Goal: Task Accomplishment & Management: Complete application form

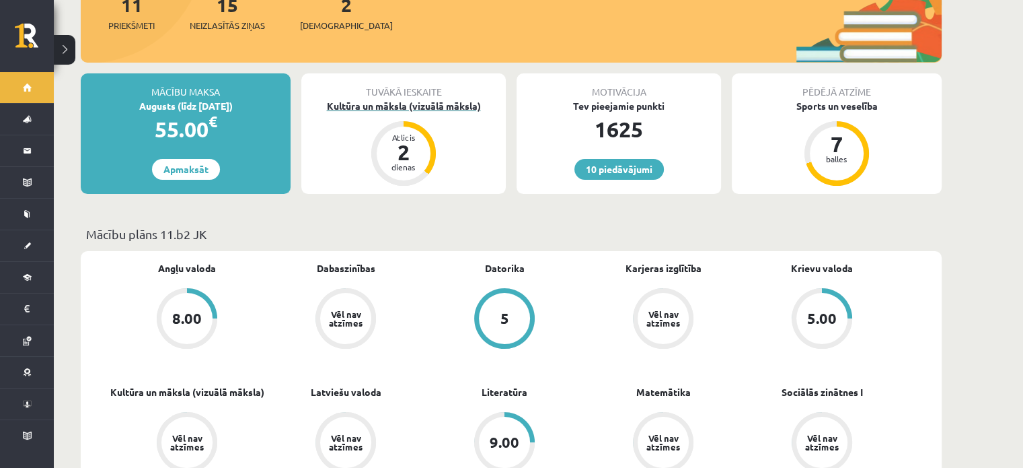
scroll to position [205, 0]
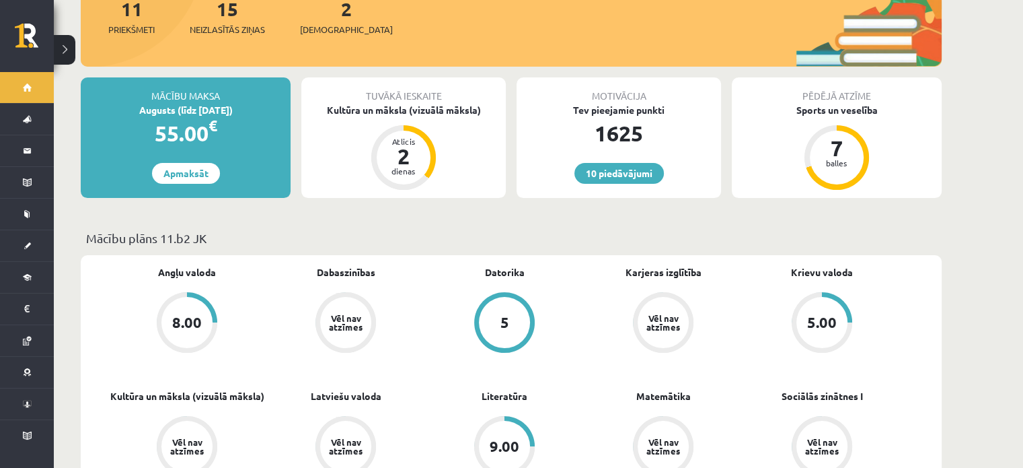
click at [392, 104] on div "Tuvākā ieskaite Kultūra un māksla (vizuālā māksla) Atlicis 2 dienas" at bounding box center [403, 137] width 205 height 120
click at [393, 103] on div "Kultūra un māksla (vizuālā māksla)" at bounding box center [403, 110] width 205 height 14
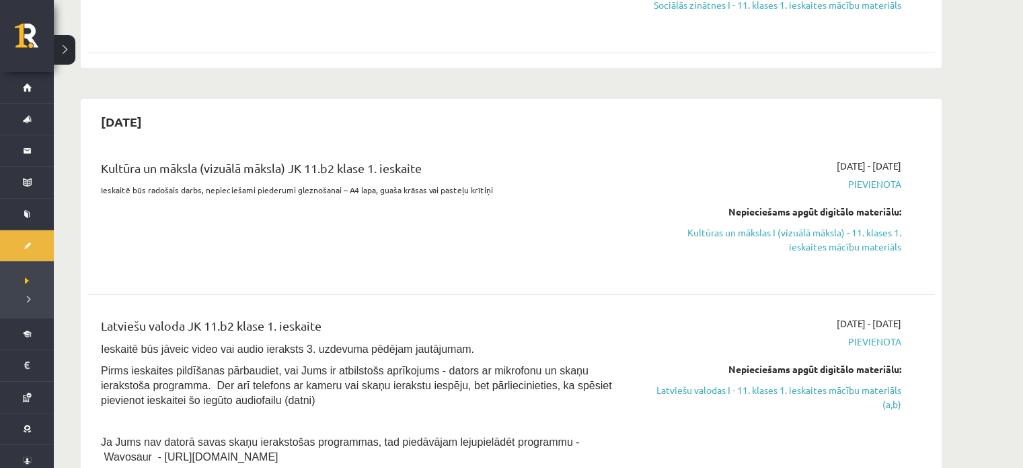
scroll to position [262, 0]
click at [815, 229] on link "Kultūras un mākslas I (vizuālā māksla) - 11. klases 1. ieskaites mācību materiā…" at bounding box center [775, 238] width 254 height 28
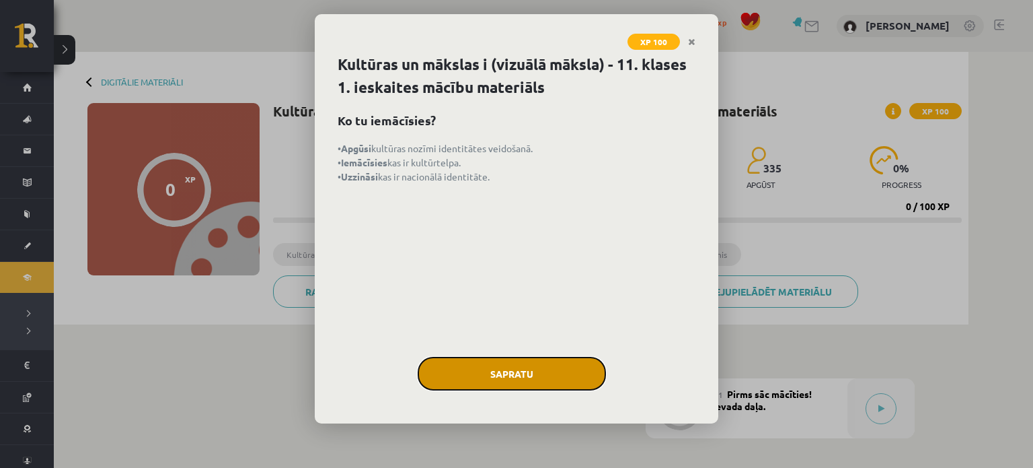
click at [494, 359] on button "Sapratu" at bounding box center [512, 374] width 188 height 34
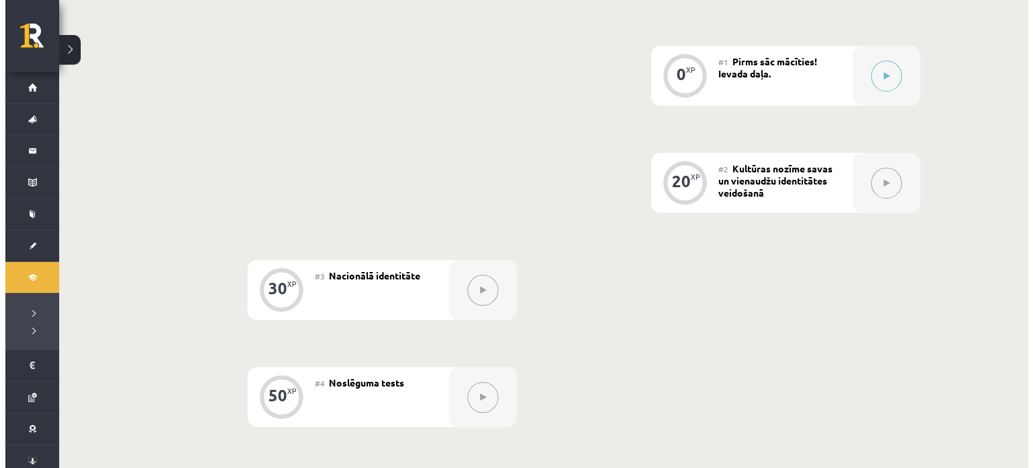
scroll to position [333, 0]
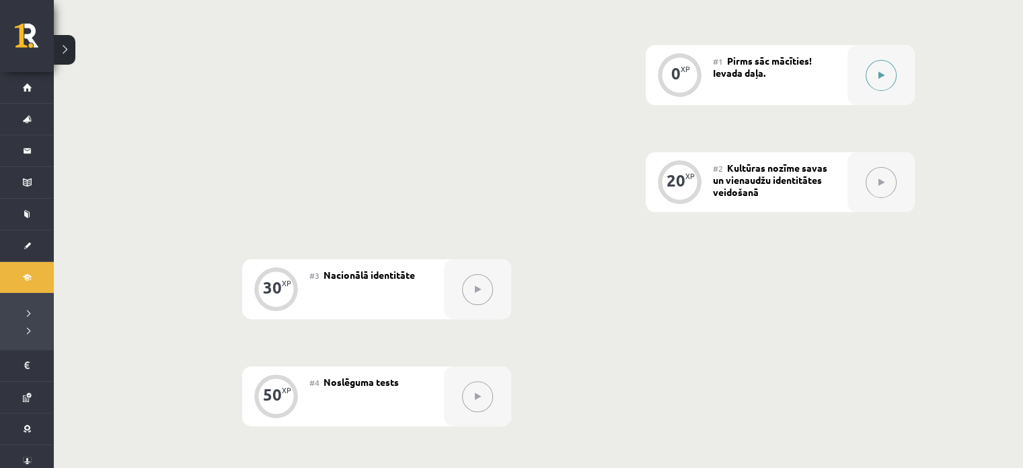
click at [873, 91] on div at bounding box center [881, 75] width 67 height 60
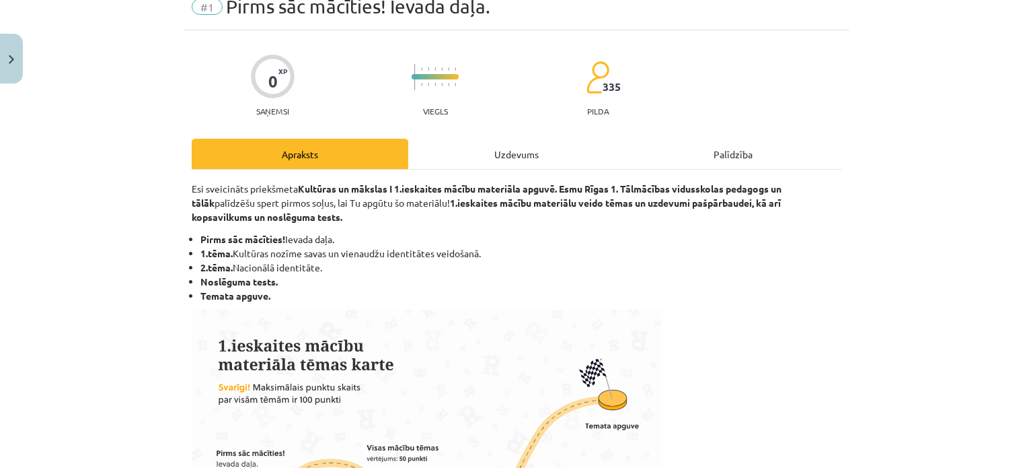
scroll to position [63, 0]
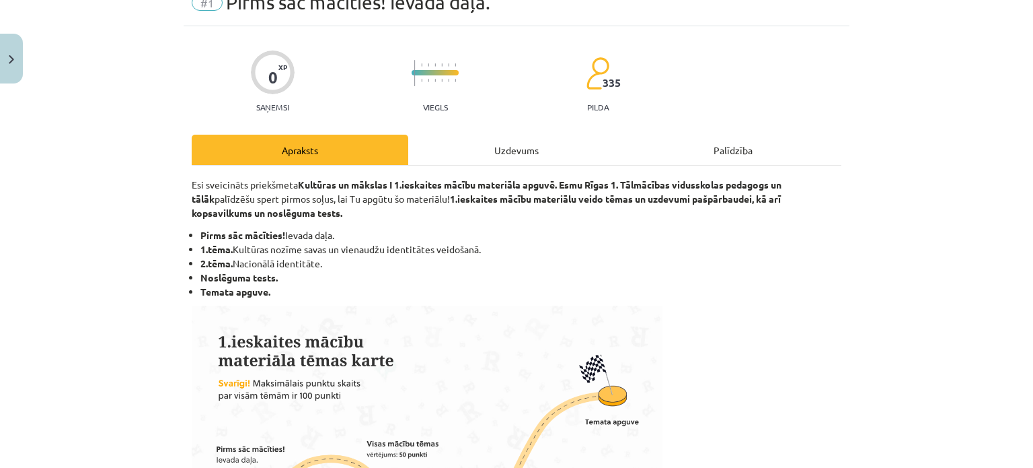
click at [491, 143] on div "Uzdevums" at bounding box center [516, 150] width 217 height 30
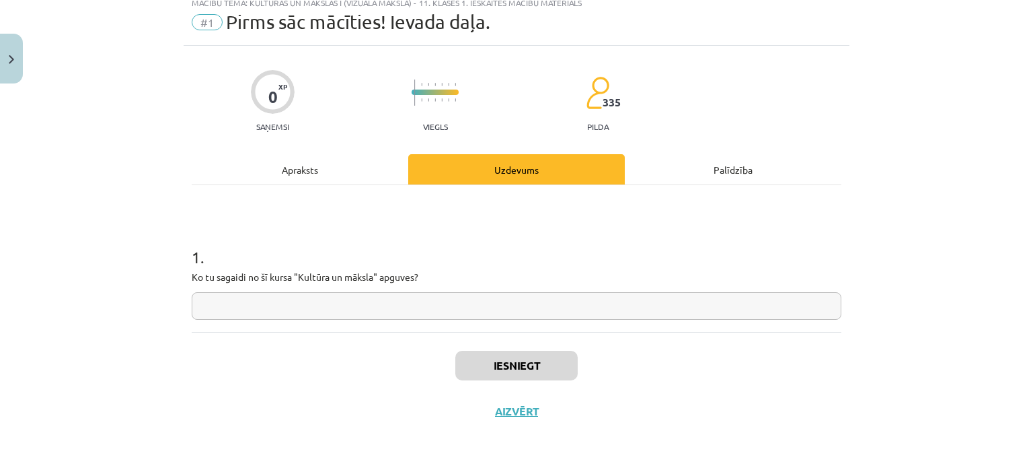
scroll to position [34, 0]
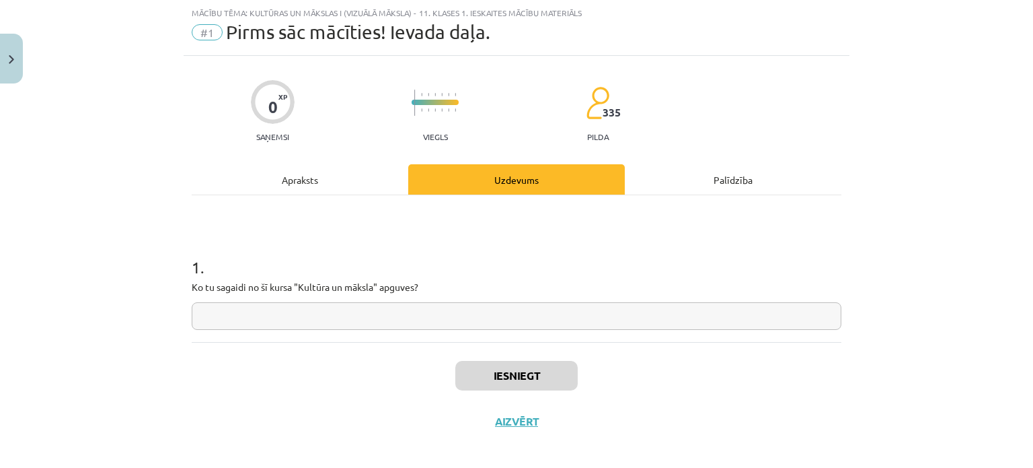
click at [404, 314] on input "text" at bounding box center [517, 316] width 650 height 28
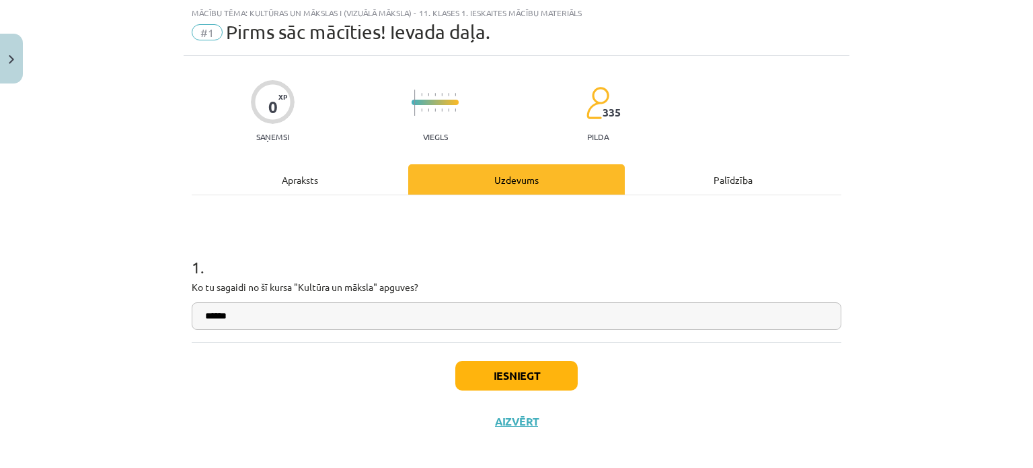
type input "******"
click at [474, 362] on button "Iesniegt" at bounding box center [516, 376] width 122 height 30
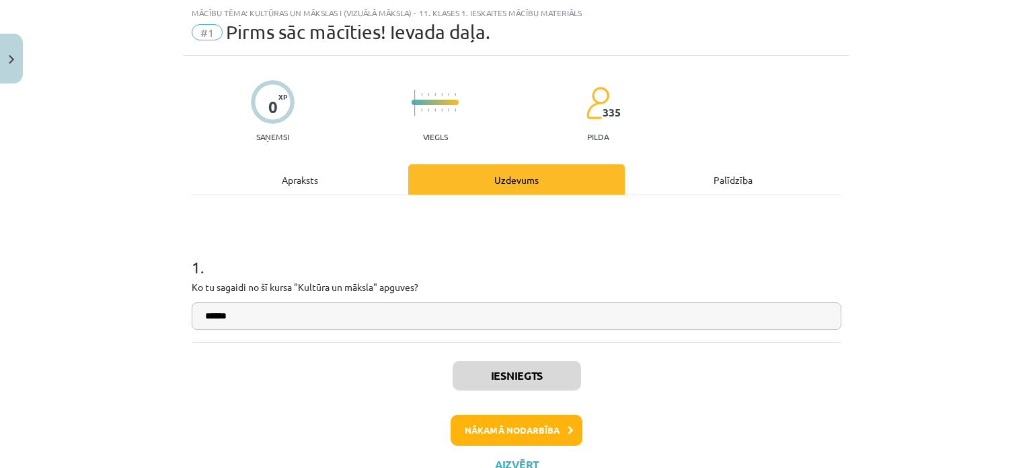
scroll to position [334, 0]
click at [526, 414] on button "Nākamā nodarbība" at bounding box center [517, 429] width 132 height 31
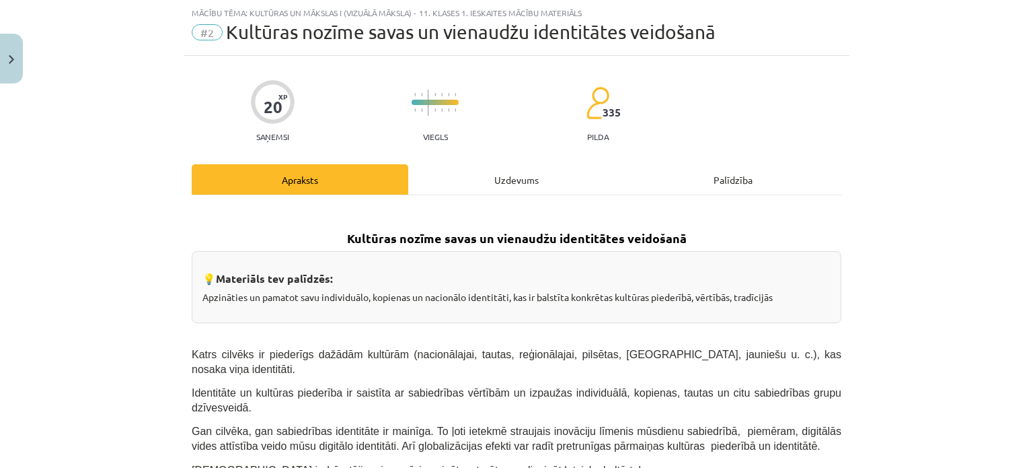
click at [507, 174] on div "Uzdevums" at bounding box center [516, 179] width 217 height 30
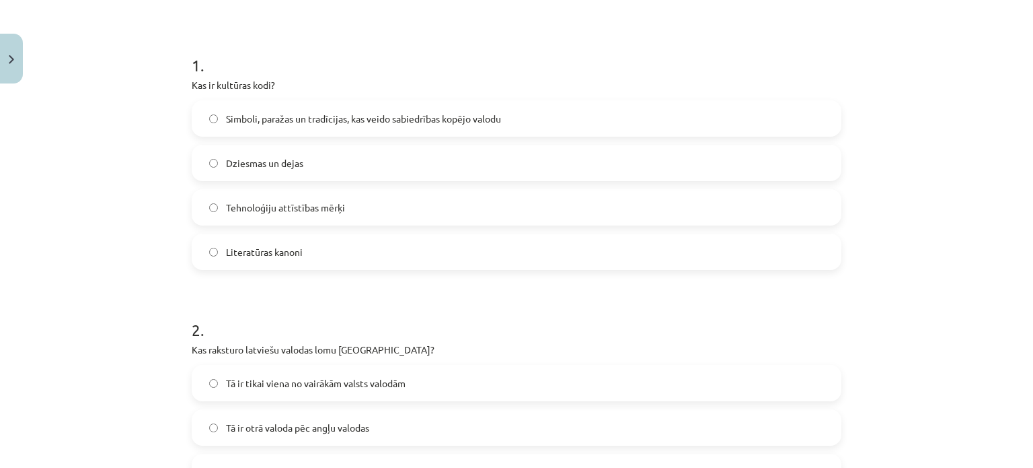
scroll to position [258, 0]
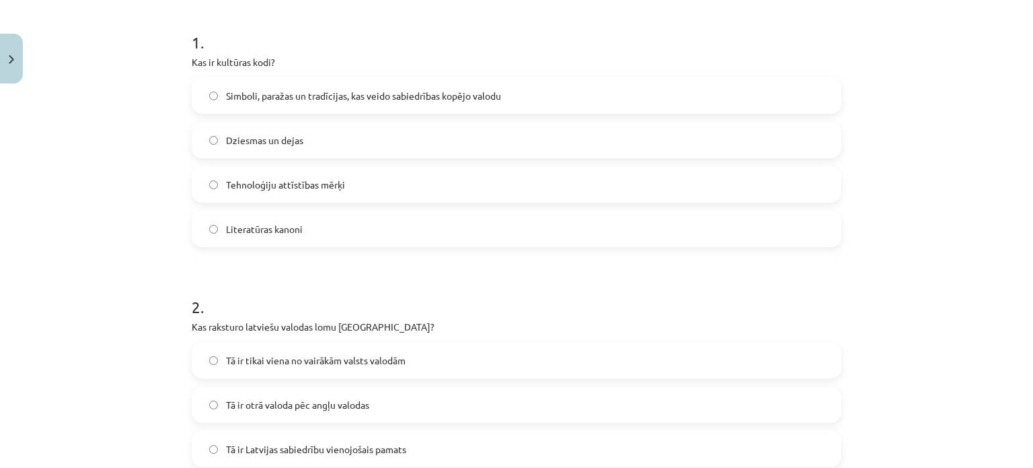
click at [260, 104] on label "Simboli, paražas un tradīcijas, kas veido sabiedrības kopējo valodu" at bounding box center [516, 96] width 647 height 34
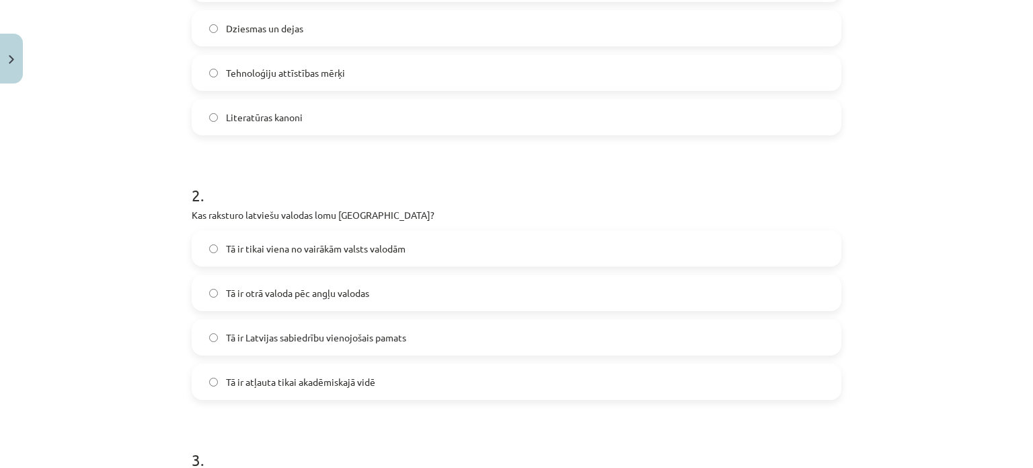
click at [342, 333] on span "Tā ir Latvijas sabiedrību vienojošais pamats" at bounding box center [316, 337] width 180 height 14
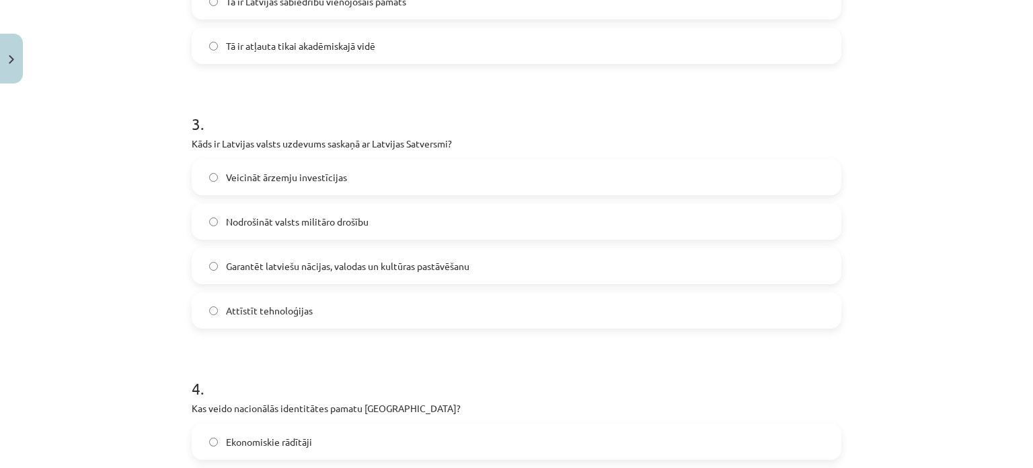
scroll to position [706, 0]
click at [552, 267] on label "Garantēt latviešu nācijas, valodas un kultūras pastāvēšanu" at bounding box center [516, 265] width 647 height 34
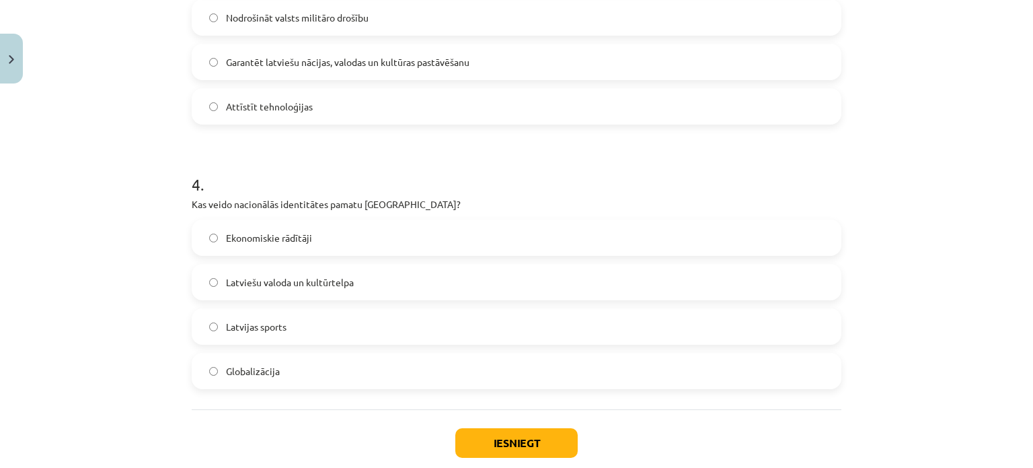
scroll to position [931, 0]
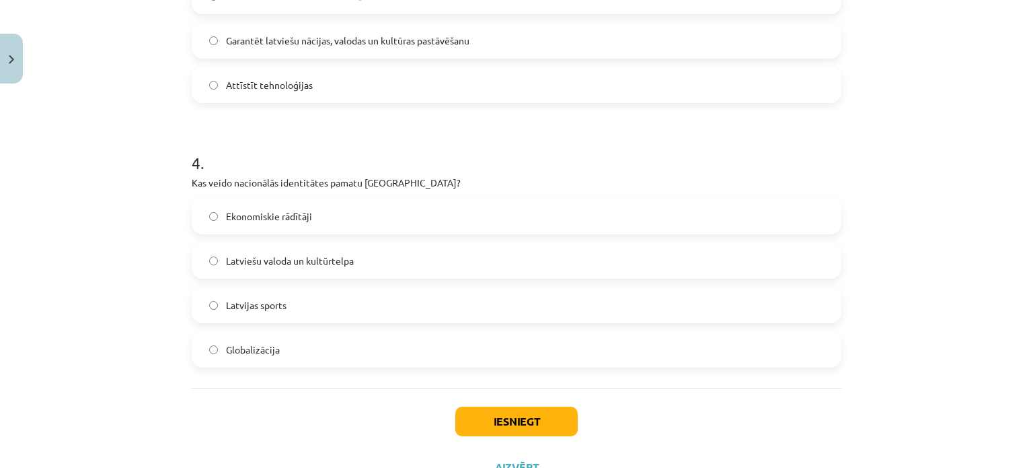
click at [443, 263] on label "Latviešu valoda un kultūrtelpa" at bounding box center [516, 261] width 647 height 34
click at [525, 418] on button "Iesniegt" at bounding box center [516, 421] width 122 height 30
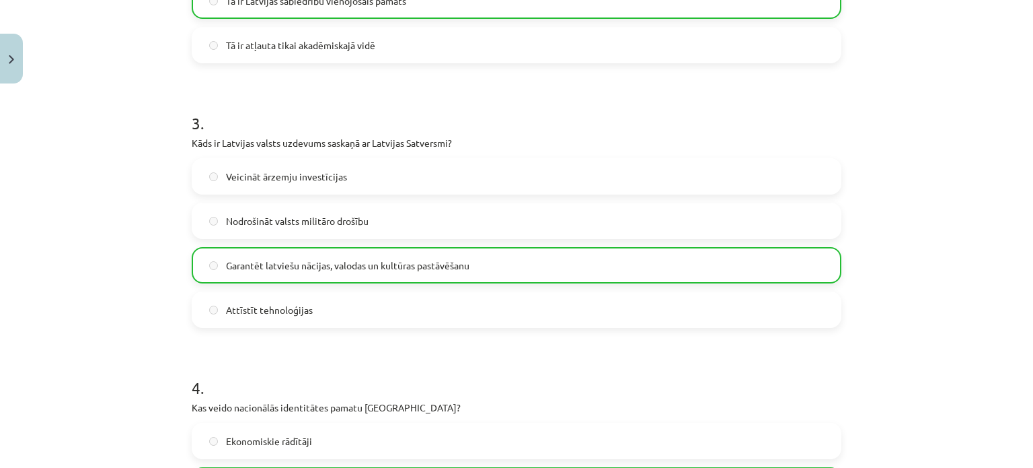
scroll to position [1029, 0]
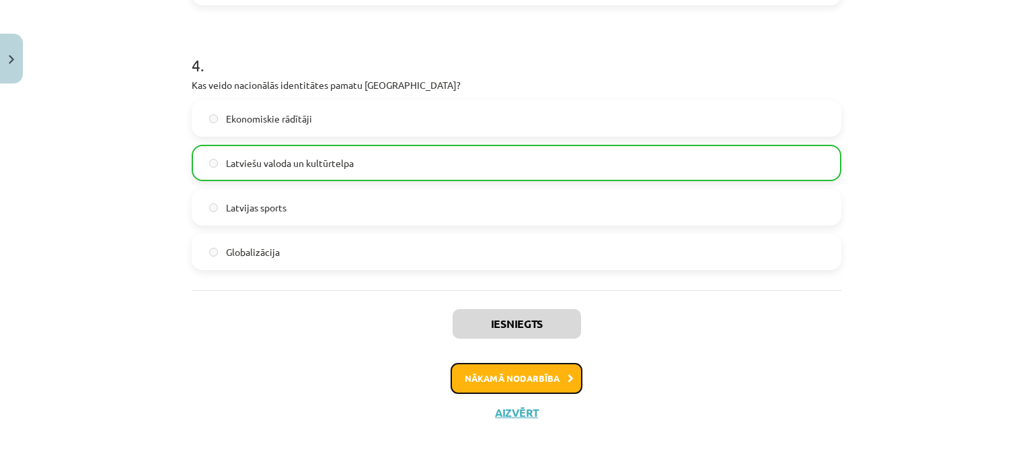
click at [484, 369] on button "Nākamā nodarbība" at bounding box center [517, 378] width 132 height 31
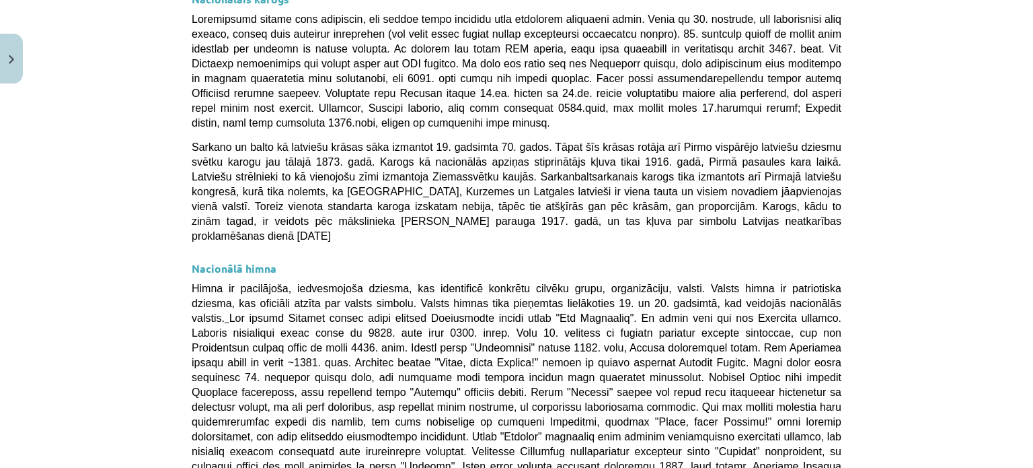
scroll to position [130, 0]
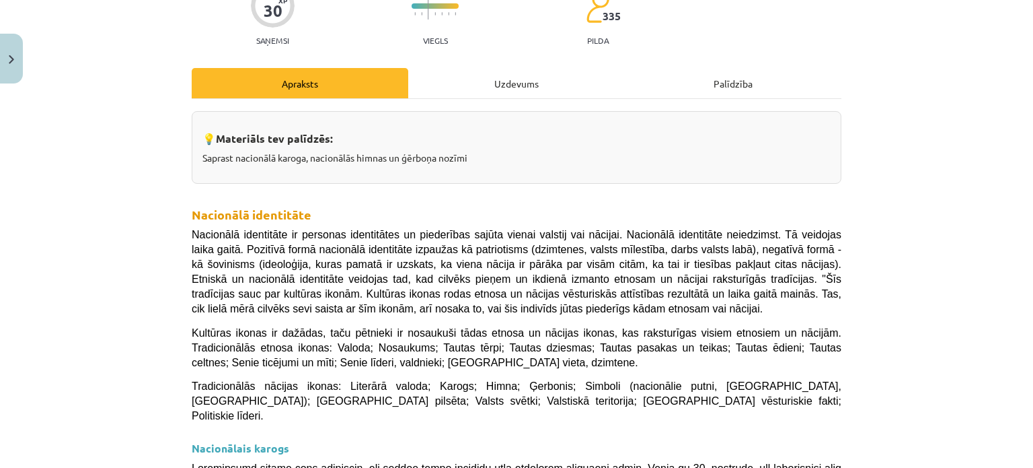
click at [498, 77] on div "Uzdevums" at bounding box center [516, 83] width 217 height 30
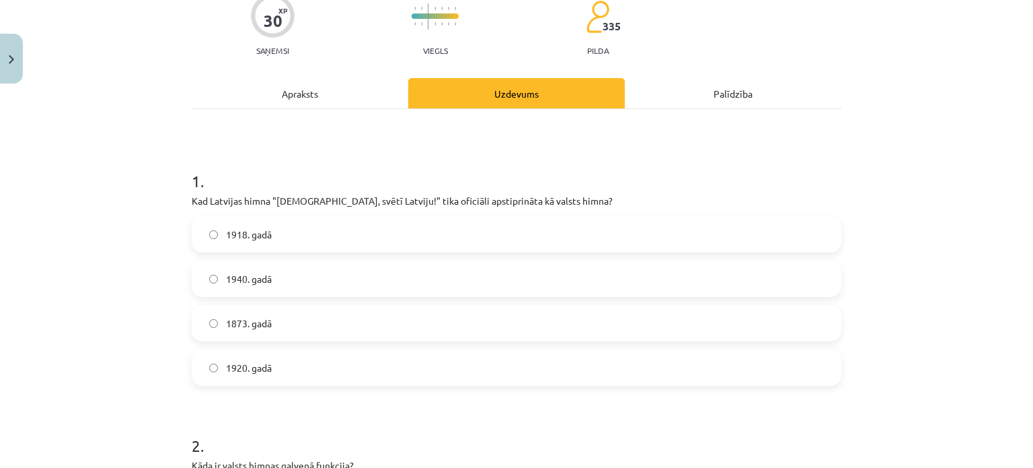
scroll to position [145, 0]
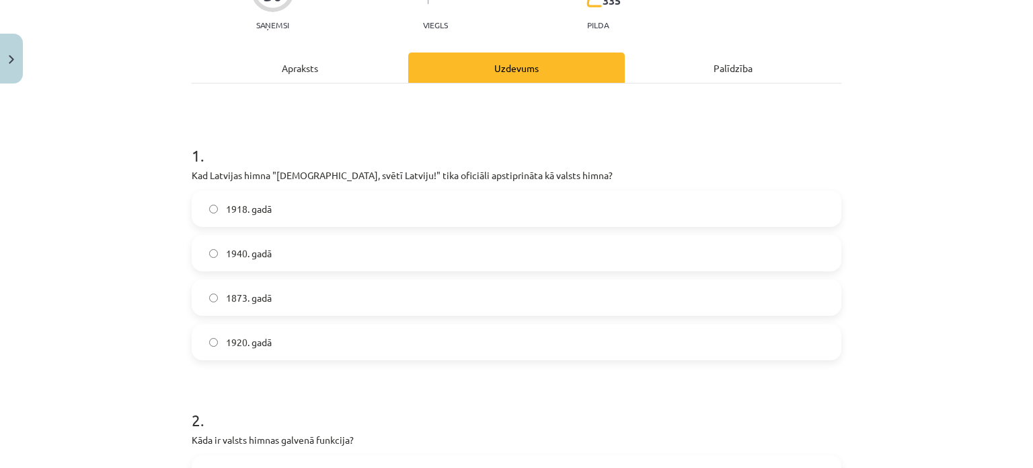
click at [295, 67] on div "Apraksts" at bounding box center [300, 67] width 217 height 30
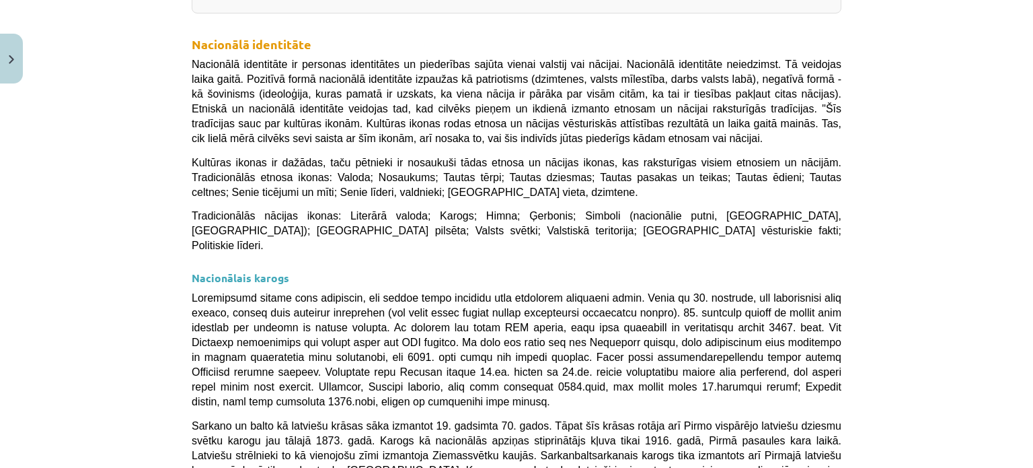
scroll to position [34, 0]
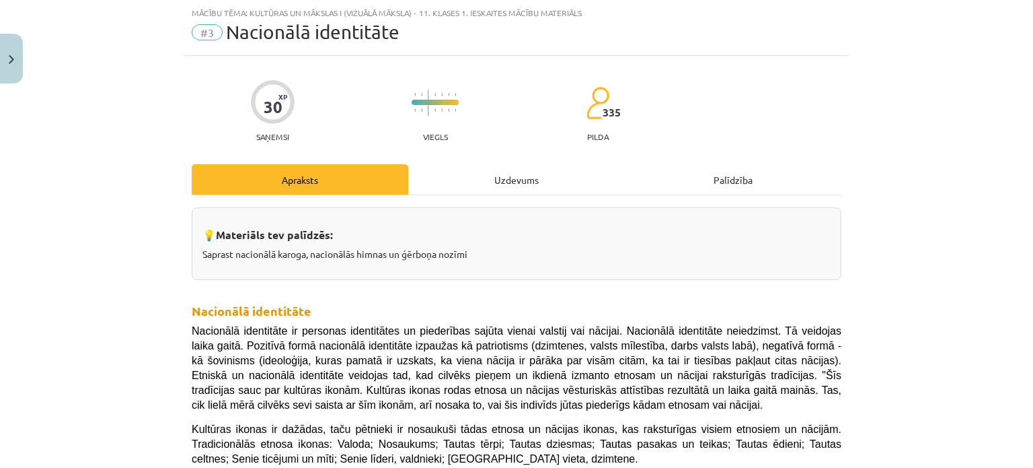
click at [492, 165] on div "Uzdevums" at bounding box center [516, 179] width 217 height 30
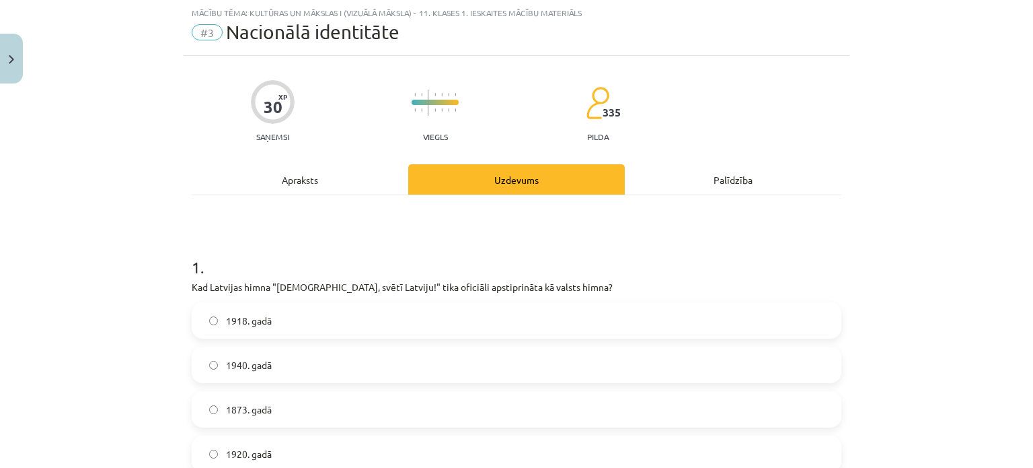
scroll to position [145, 0]
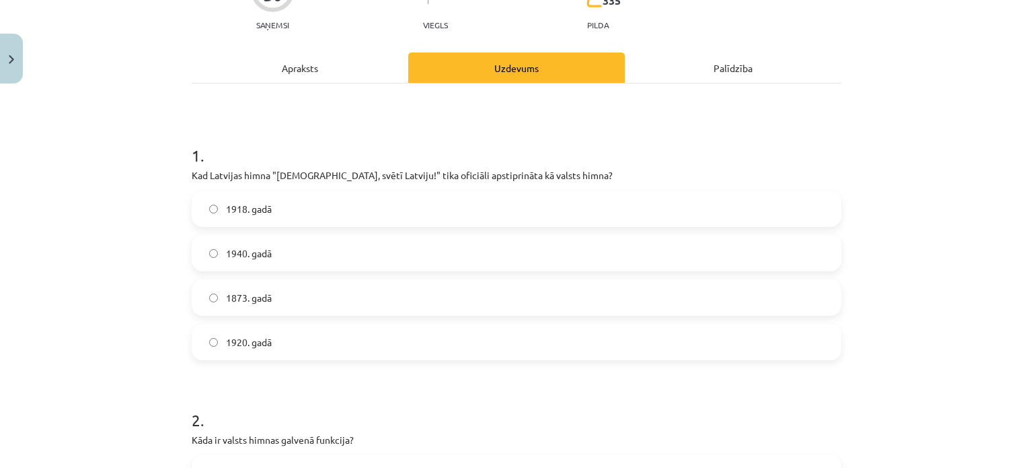
click at [256, 348] on label "1920. gadā" at bounding box center [516, 342] width 647 height 34
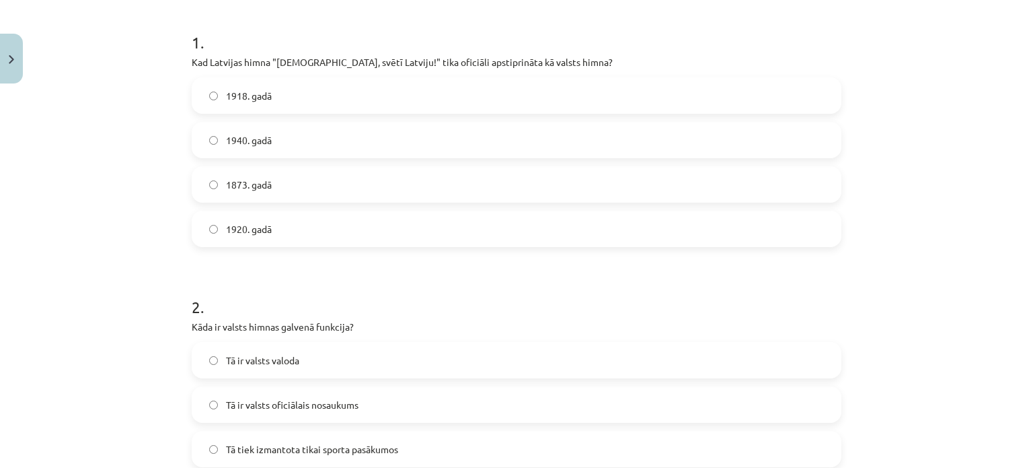
scroll to position [370, 0]
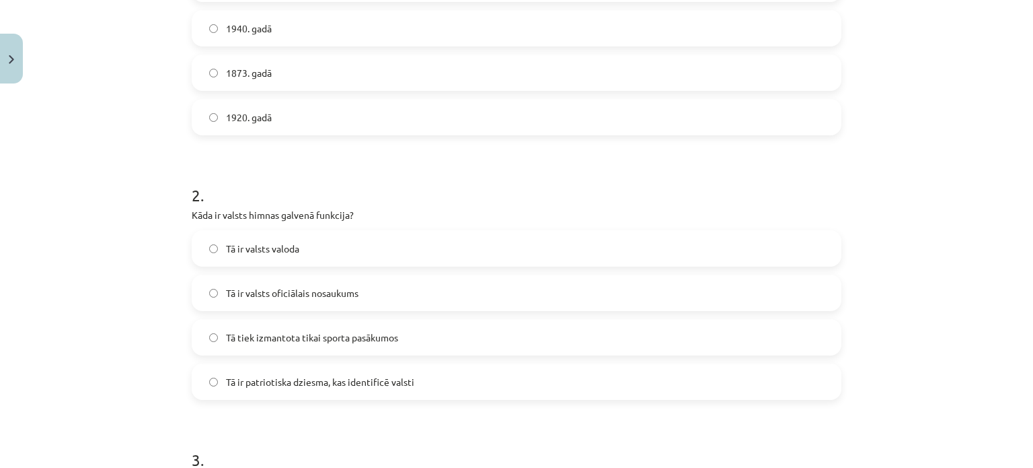
click at [377, 384] on span "Tā ir patriotiska dziesma, kas identificē valsti" at bounding box center [320, 382] width 188 height 14
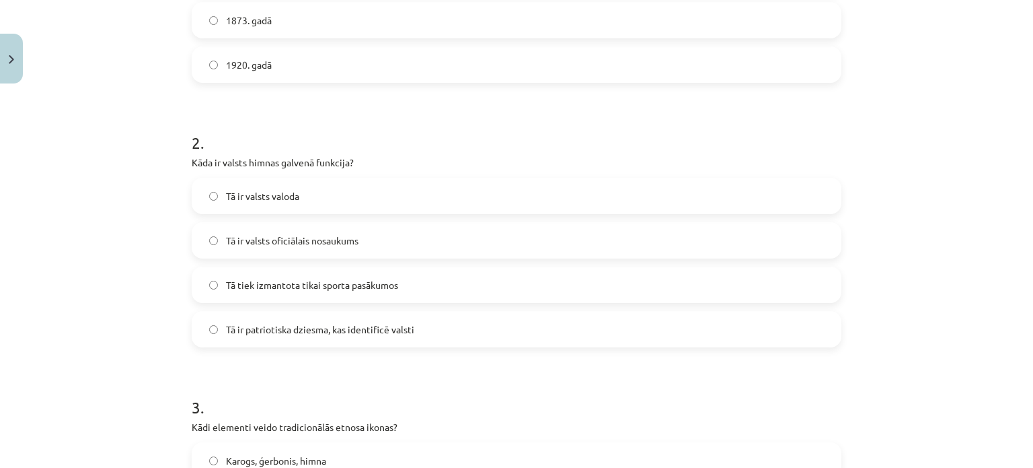
scroll to position [112, 0]
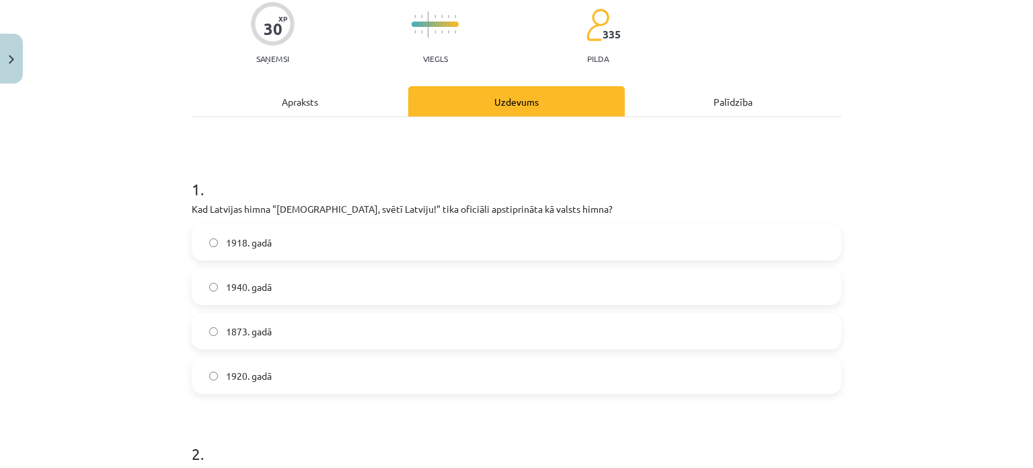
click at [296, 102] on div "Apraksts" at bounding box center [300, 101] width 217 height 30
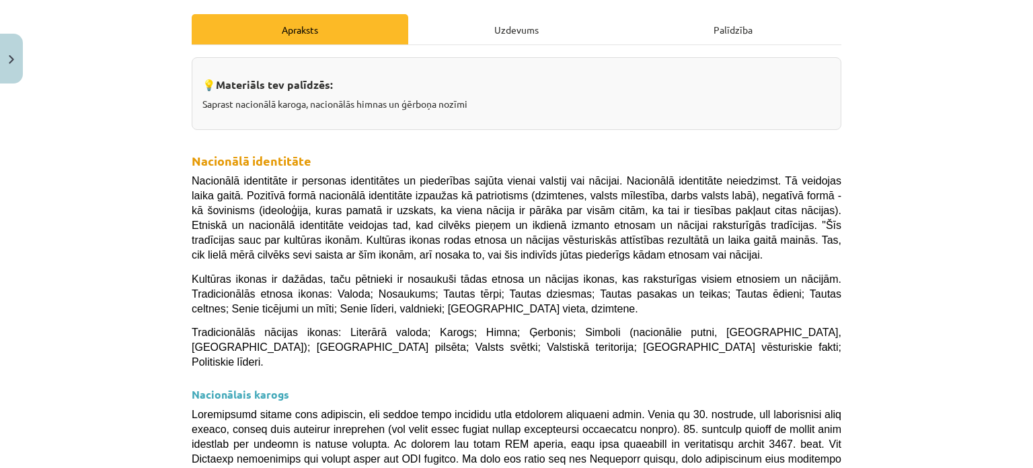
scroll to position [145, 0]
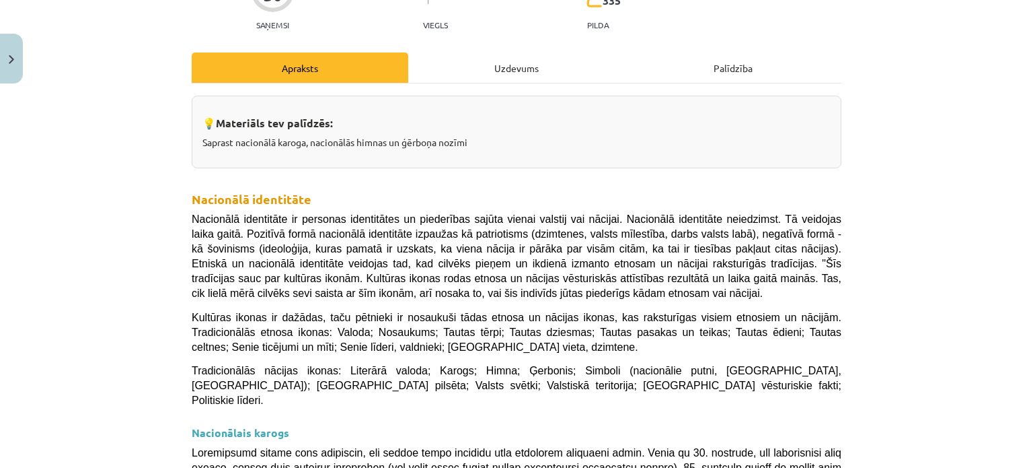
click at [484, 72] on div "Uzdevums" at bounding box center [516, 67] width 217 height 30
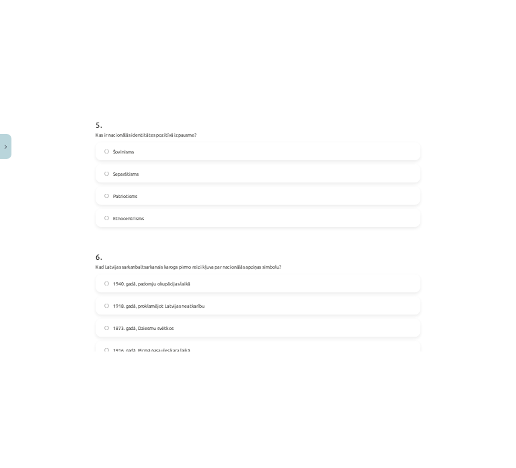
scroll to position [1515, 0]
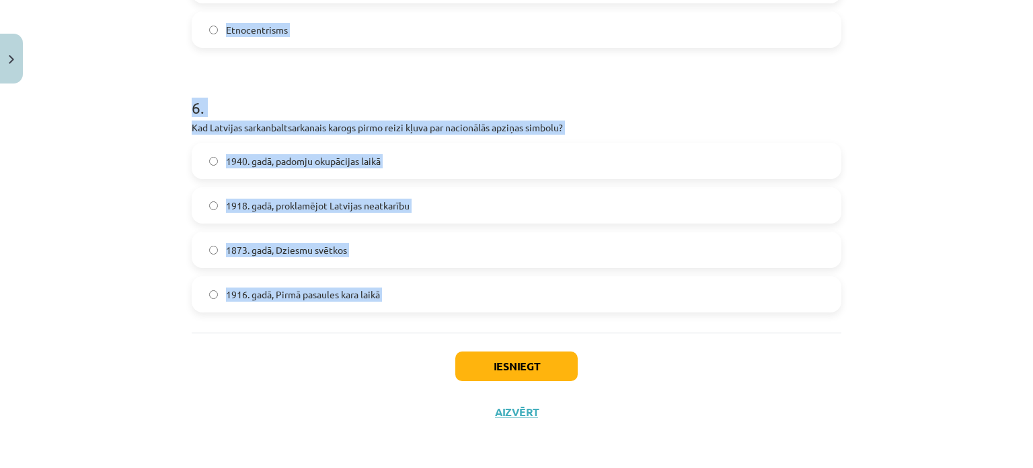
drag, startPoint x: 169, startPoint y: 120, endPoint x: 487, endPoint y: 357, distance: 396.6
click at [488, 354] on div "Mācību tēma: Kultūras un mākslas i (vizuālā māksla) - 11. klases 1. ieskaites m…" at bounding box center [516, 234] width 1033 height 468
copy form "3 . Kādi elementi veido tradicionālās etnosa ikonas? Karogs, ģerbonis, himna Li…"
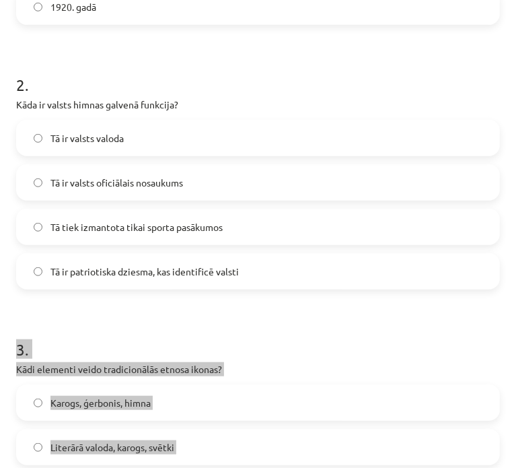
scroll to position [230, 0]
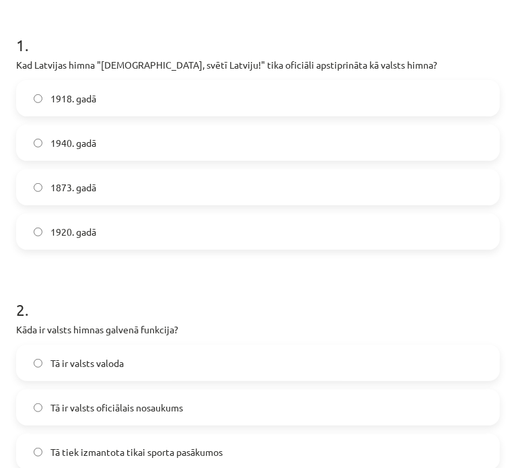
click at [258, 279] on h1 "2 ." at bounding box center [258, 297] width 484 height 42
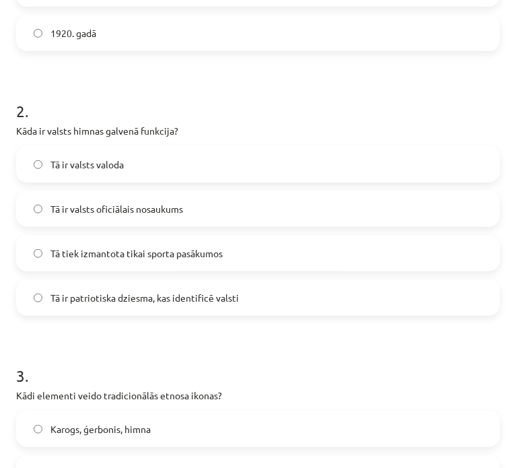
scroll to position [566, 0]
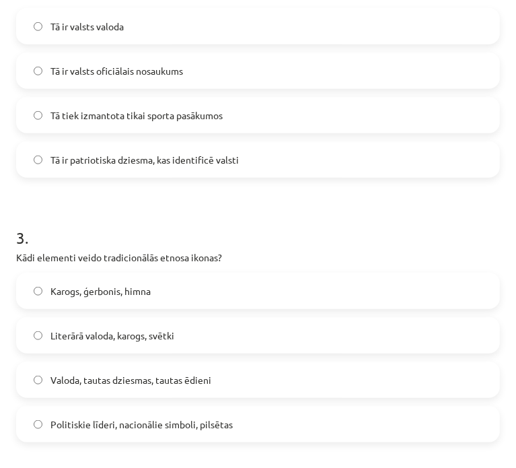
click at [141, 284] on span "Karogs, ģerbonis, himna" at bounding box center [100, 291] width 100 height 14
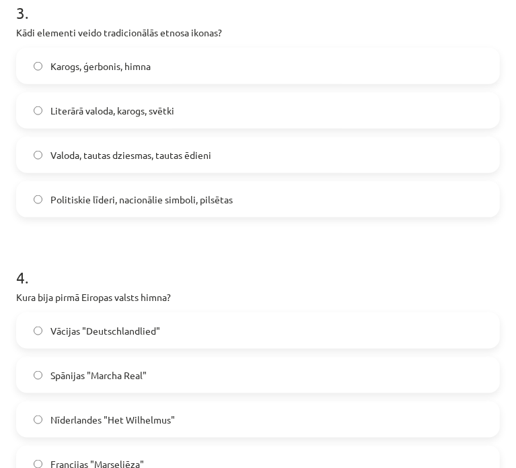
scroll to position [903, 0]
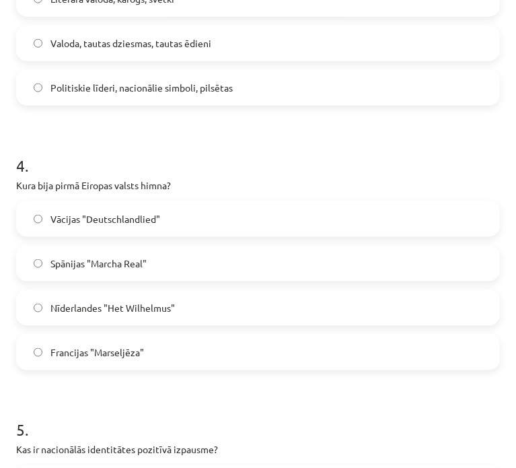
click at [150, 296] on label "Nīderlandes "Het Wilhelmus"" at bounding box center [257, 308] width 481 height 34
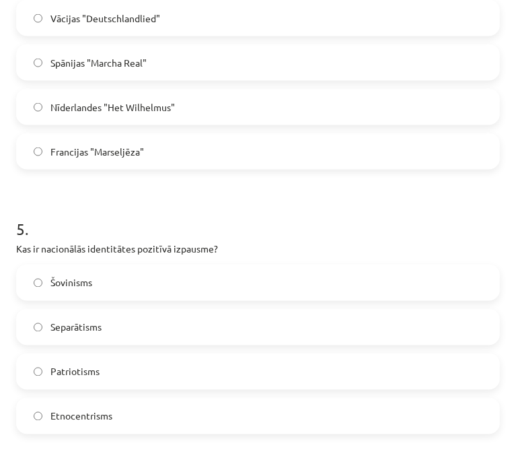
scroll to position [1128, 0]
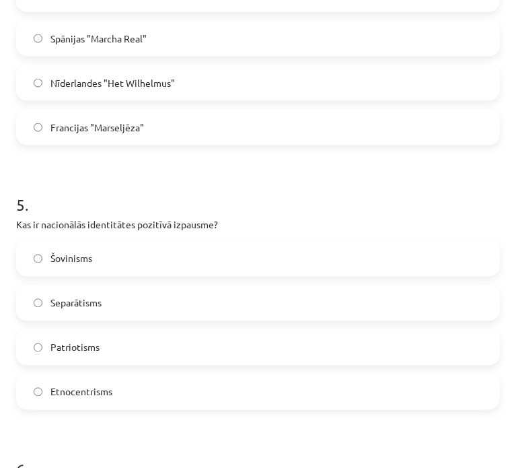
click at [113, 340] on label "Patriotisms" at bounding box center [257, 347] width 481 height 34
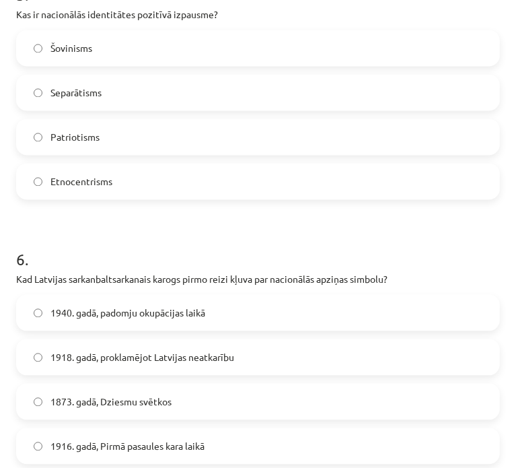
scroll to position [1352, 0]
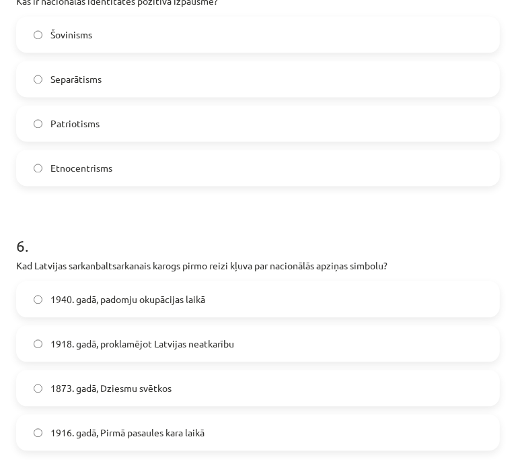
click at [77, 395] on label "1873. gadā, Dziesmu svētkos" at bounding box center [257, 388] width 481 height 34
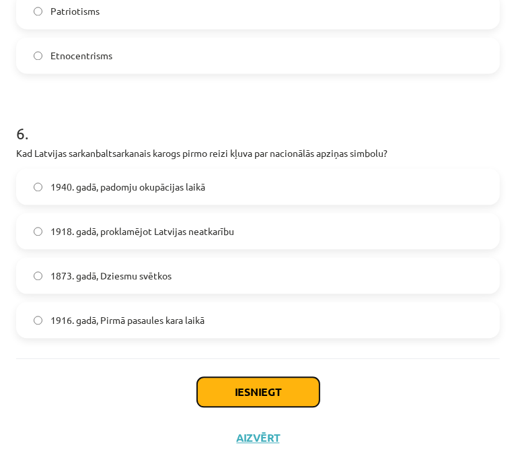
click at [254, 394] on button "Iesniegt" at bounding box center [258, 392] width 122 height 30
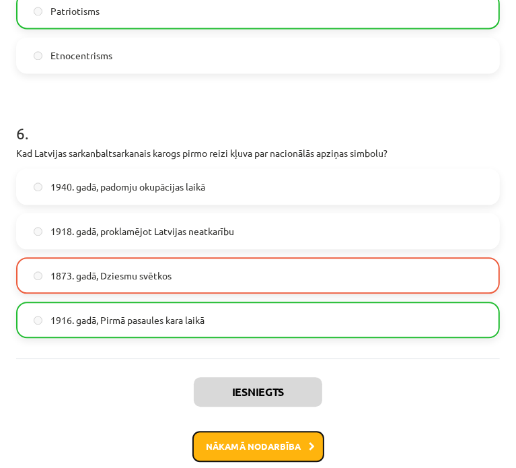
click at [248, 440] on button "Nākamā nodarbība" at bounding box center [258, 446] width 132 height 31
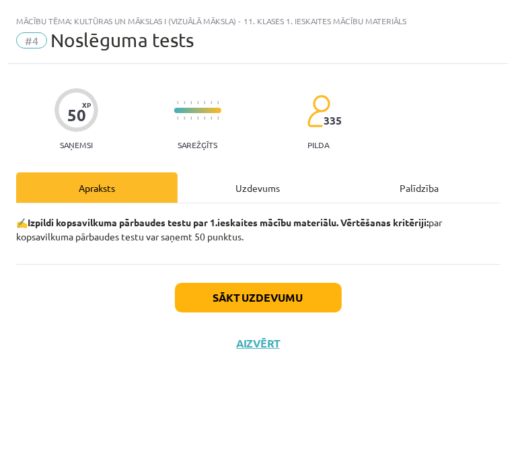
scroll to position [0, 0]
click at [291, 289] on button "Sākt uzdevumu" at bounding box center [258, 298] width 167 height 30
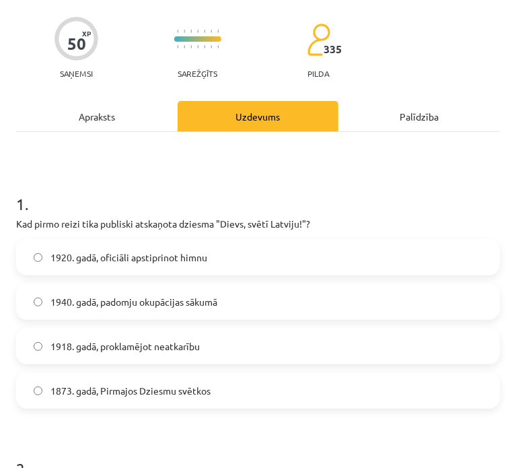
scroll to position [112, 0]
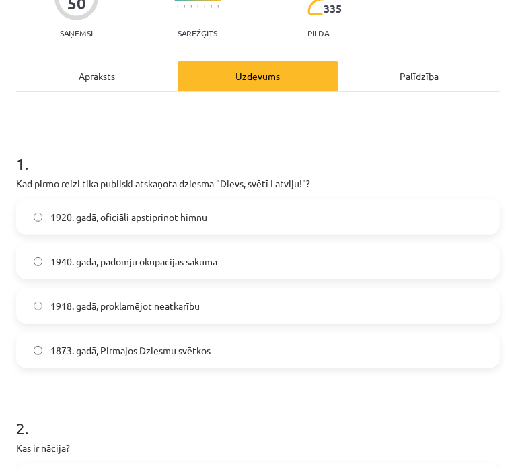
click at [117, 211] on span "1920. gadā, oficiāli apstiprinot himnu" at bounding box center [128, 217] width 157 height 14
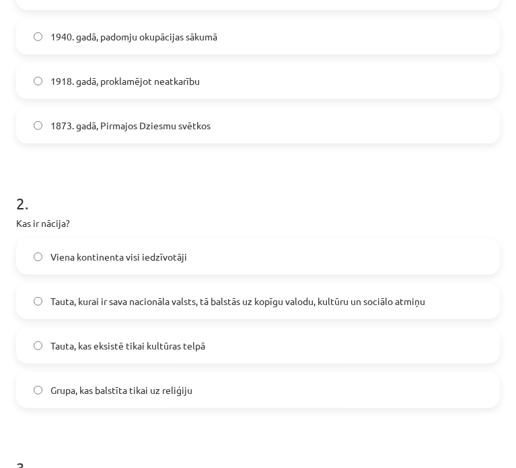
click at [222, 311] on label "Tauta, kurai ir sava nacionāla valsts, tā balstās uz kopīgu valodu, kultūru un …" at bounding box center [257, 301] width 481 height 34
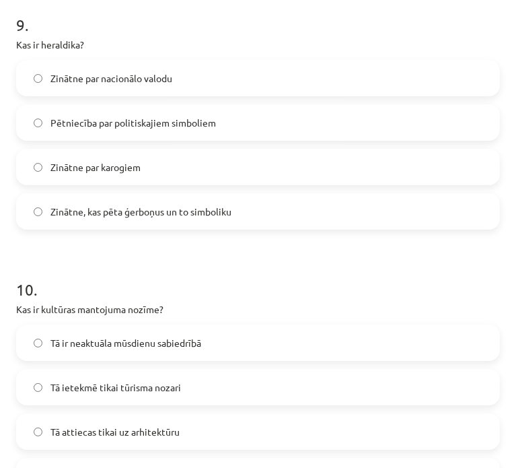
scroll to position [2521, 0]
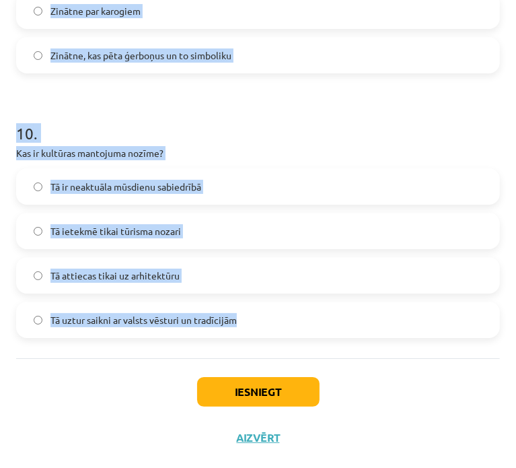
drag, startPoint x: 61, startPoint y: 188, endPoint x: 327, endPoint y: 311, distance: 292.9
copy form "3 . Kādu lomu spēlē kultūras izglītība? Tā nodrošina kultūras tradīciju nodošan…"
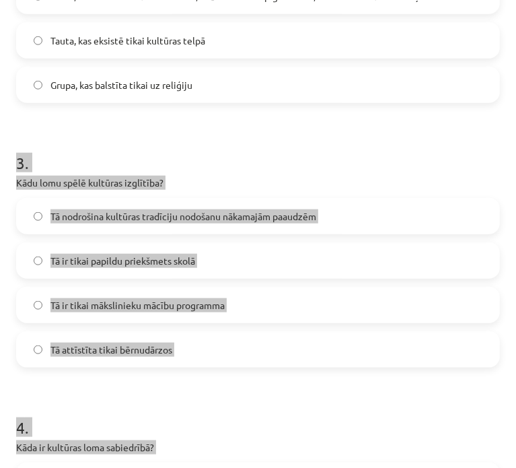
scroll to position [615, 0]
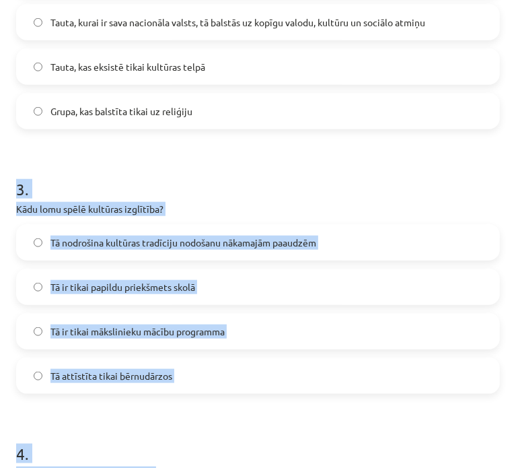
click at [167, 157] on h1 "3 ." at bounding box center [258, 177] width 484 height 42
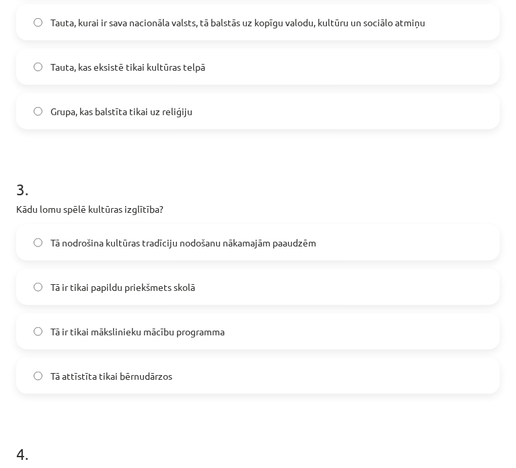
click at [115, 239] on span "Tā nodrošina kultūras tradīciju nodošanu nākamajām paaudzēm" at bounding box center [183, 242] width 266 height 14
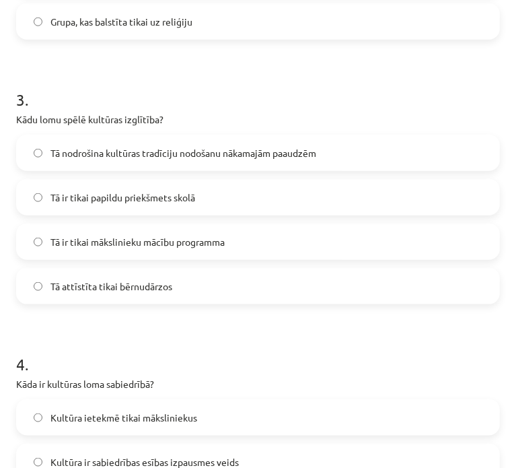
scroll to position [840, 0]
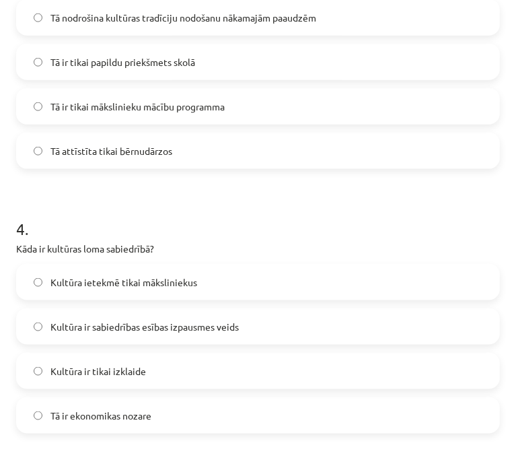
click at [126, 331] on span "Kultūra ir sabiedrības esības izpausmes veids" at bounding box center [144, 327] width 188 height 14
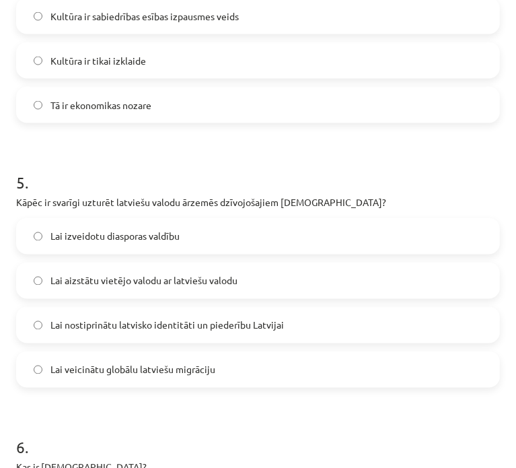
scroll to position [1176, 0]
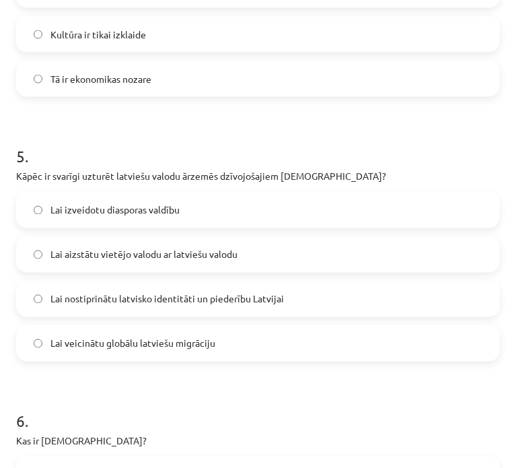
click at [153, 300] on span "Lai nostiprinātu latvisko identitāti un piederību Latvijai" at bounding box center [166, 299] width 233 height 14
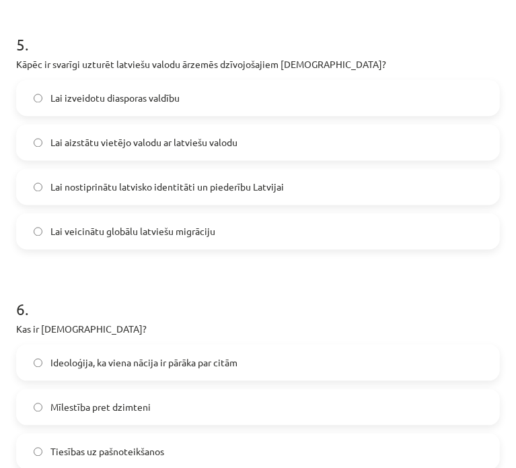
click at [116, 356] on span "Ideoloģija, ka viena nācija ir pārāka par citām" at bounding box center [143, 363] width 187 height 14
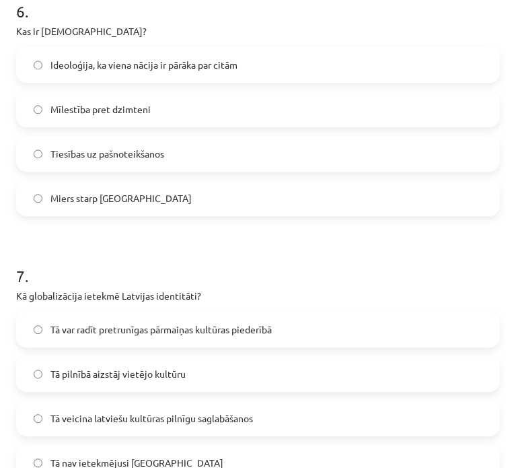
scroll to position [1624, 0]
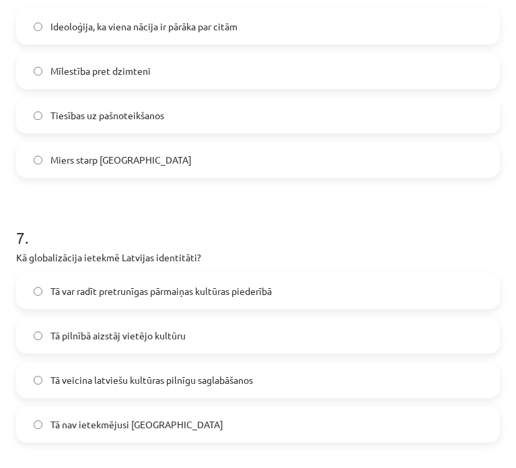
click at [147, 293] on span "Tā var radīt pretrunīgas pārmaiņas kultūras piederībā" at bounding box center [160, 291] width 221 height 14
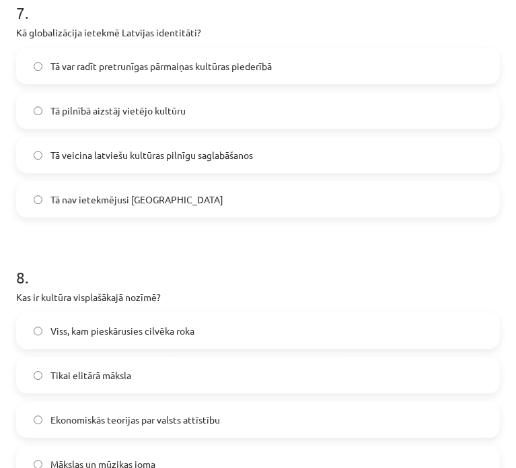
scroll to position [1960, 0]
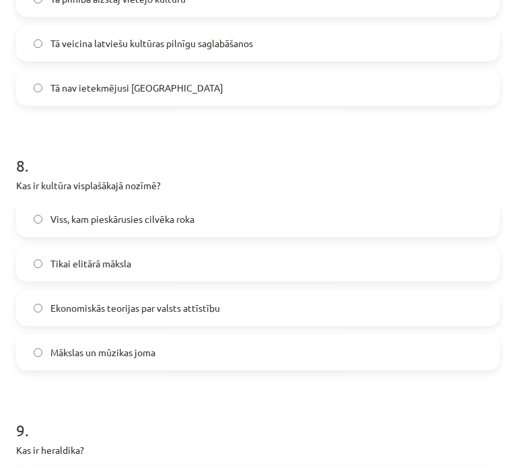
click at [120, 217] on span "Viss, kam pieskārusies cilvēka roka" at bounding box center [122, 219] width 144 height 14
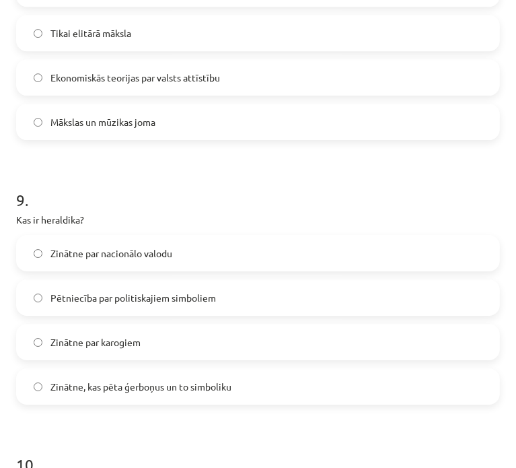
scroll to position [2297, 0]
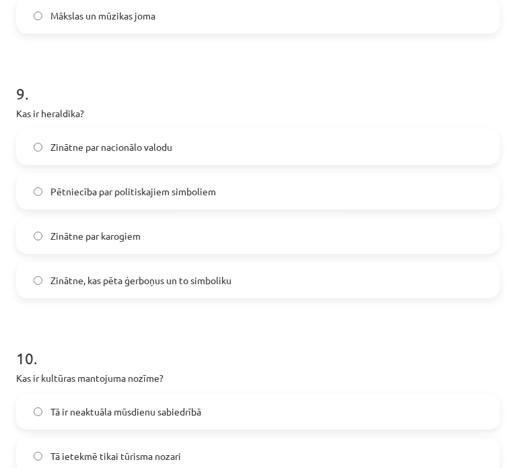
click at [67, 287] on label "Zinātne, kas pēta ģerboņus un to simboliku" at bounding box center [257, 280] width 481 height 34
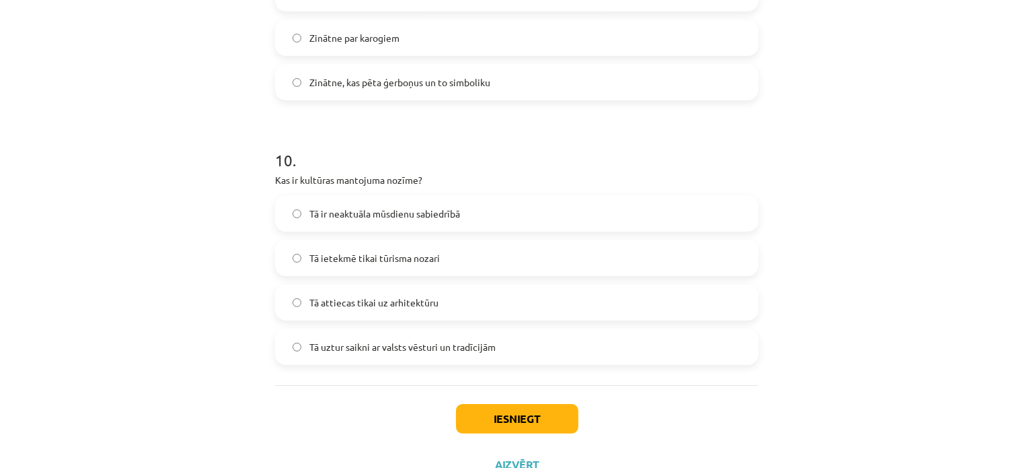
scroll to position [2521, 0]
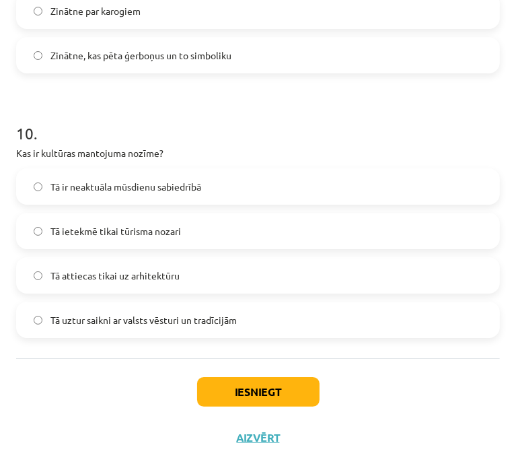
click at [117, 320] on span "Tā uztur saikni ar valsts vēsturi un tradīcijām" at bounding box center [143, 320] width 186 height 14
click at [264, 384] on button "Iesniegt" at bounding box center [258, 392] width 122 height 30
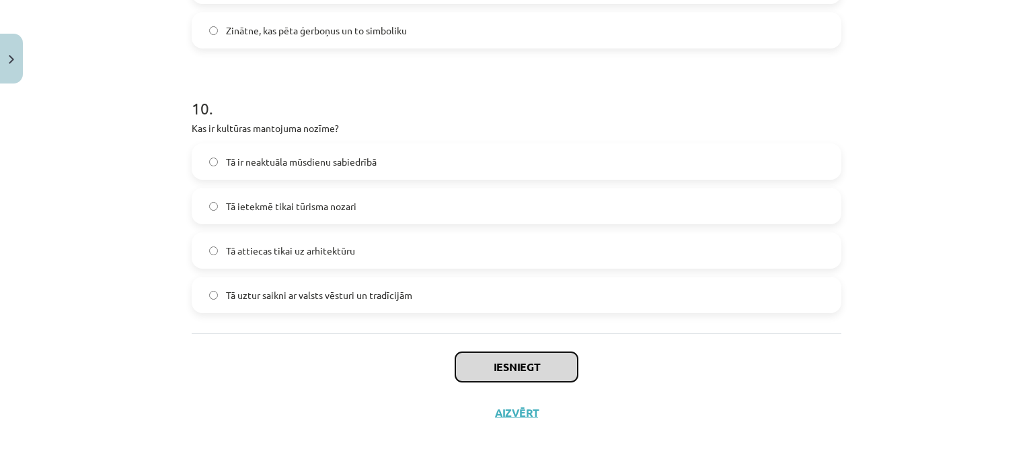
scroll to position [2573, 0]
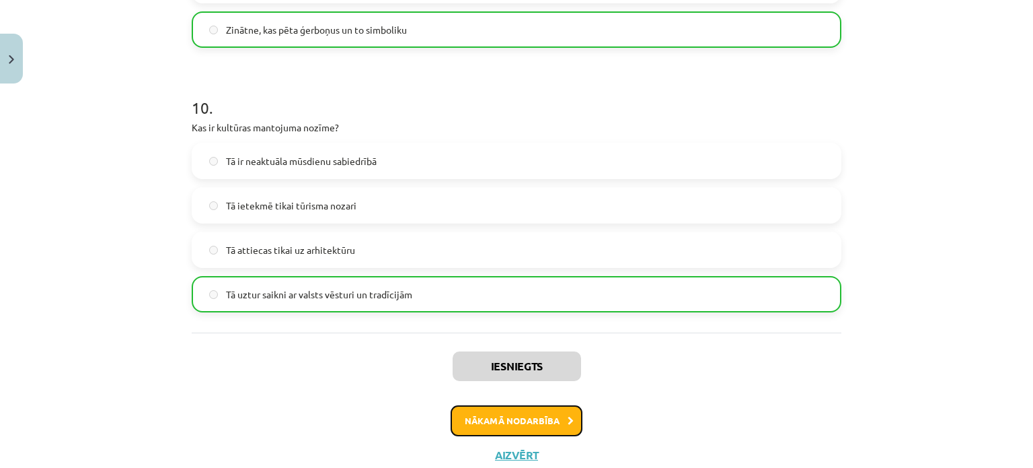
click at [538, 406] on button "Nākamā nodarbība" at bounding box center [517, 420] width 132 height 31
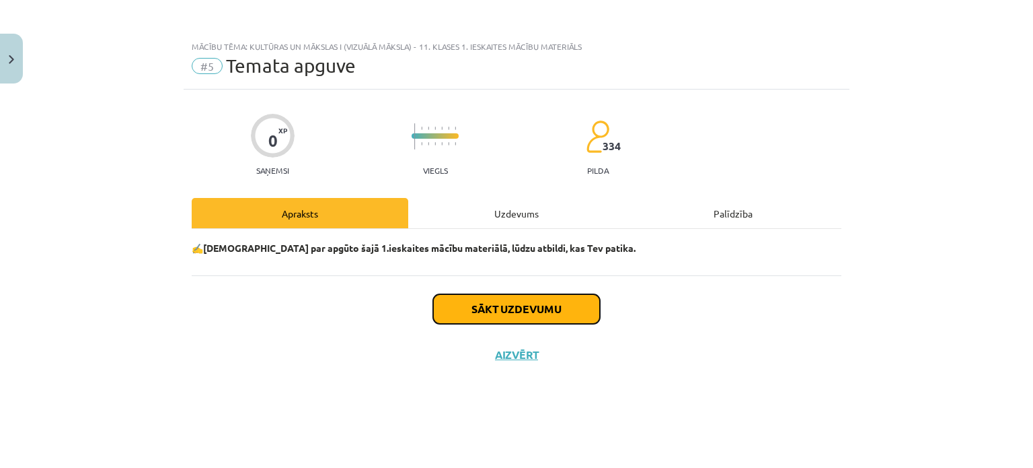
click at [479, 306] on button "Sākt uzdevumu" at bounding box center [516, 309] width 167 height 30
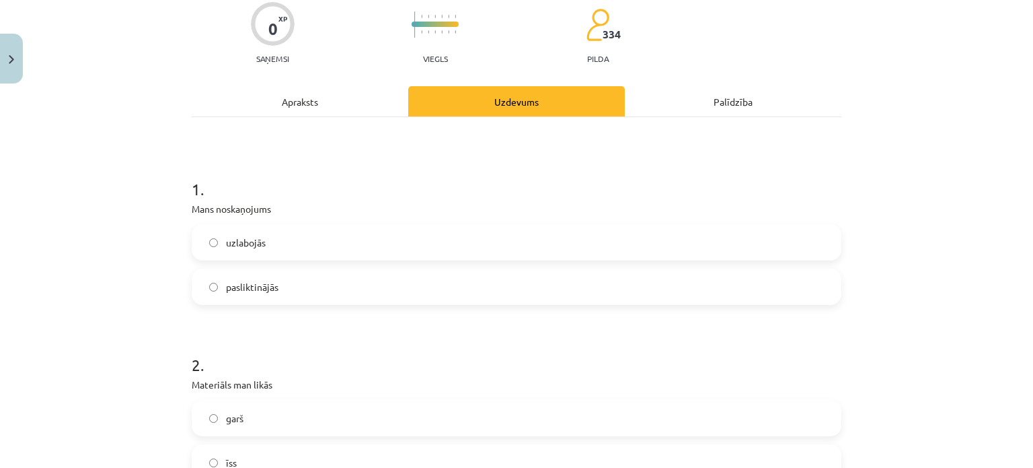
scroll to position [224, 0]
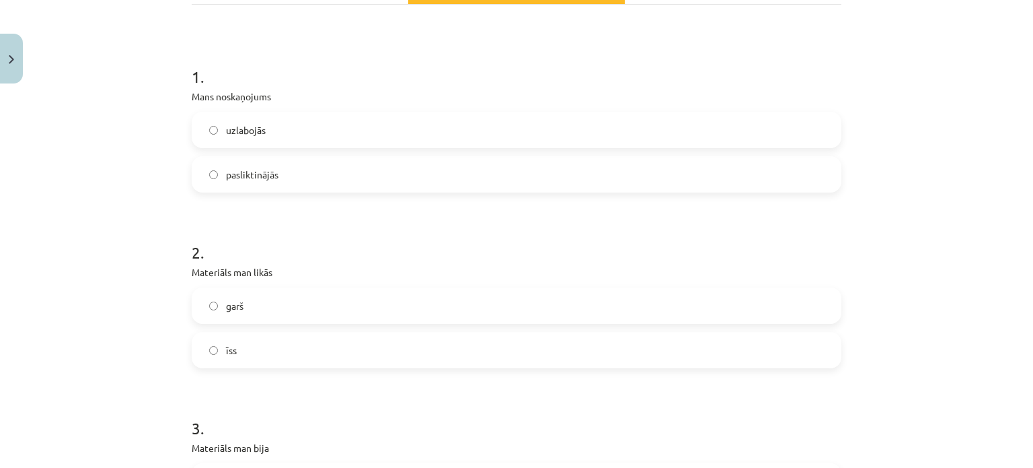
click at [260, 141] on label "uzlabojās" at bounding box center [516, 130] width 647 height 34
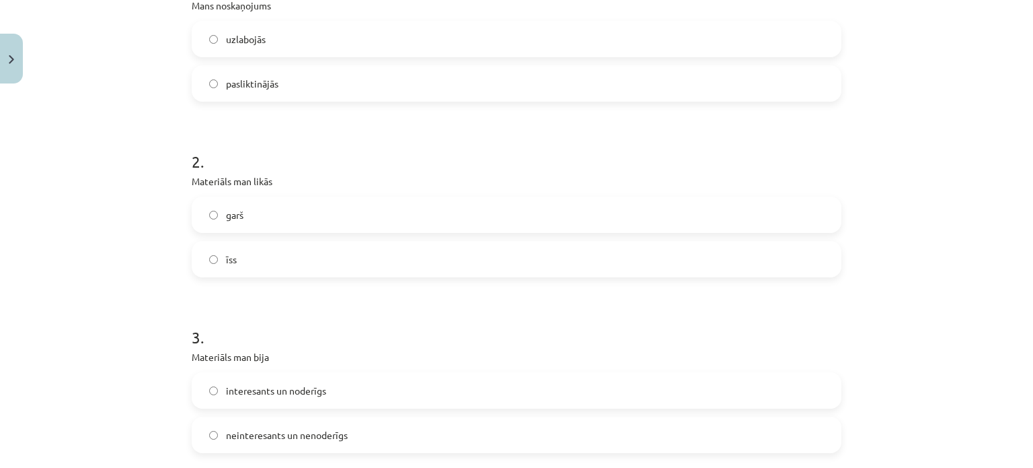
scroll to position [336, 0]
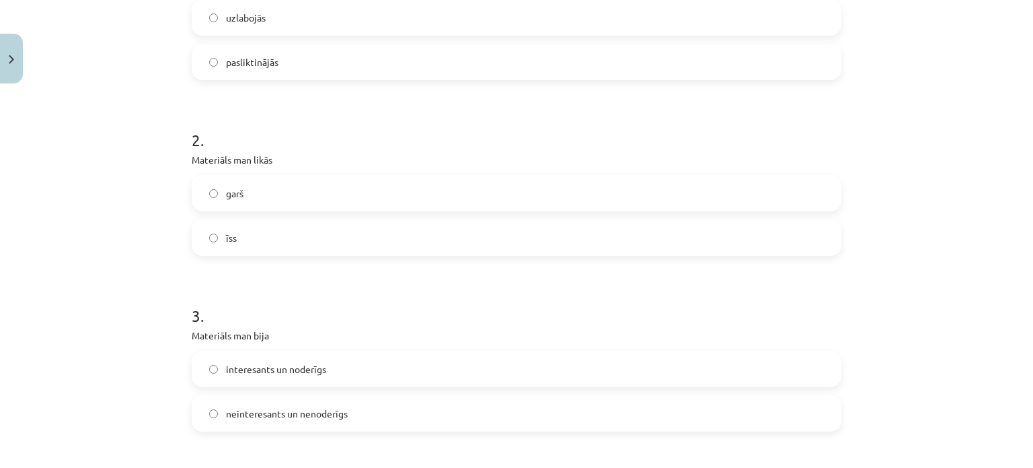
click at [256, 248] on label "īss" at bounding box center [516, 238] width 647 height 34
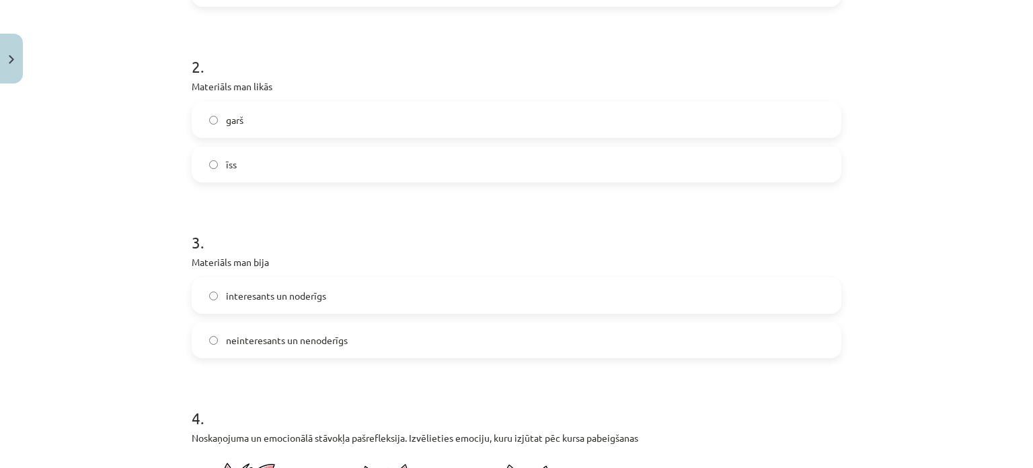
scroll to position [448, 0]
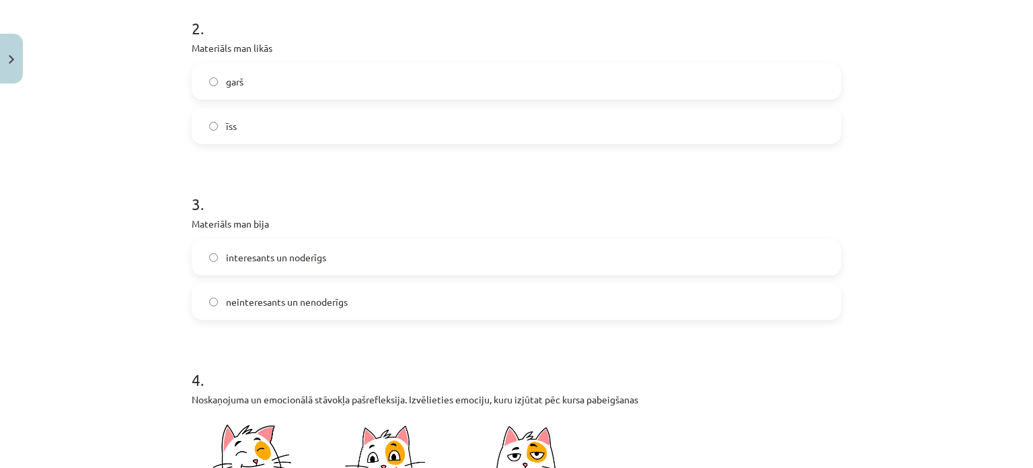
click at [281, 268] on label "interesants un noderīgs" at bounding box center [516, 257] width 647 height 34
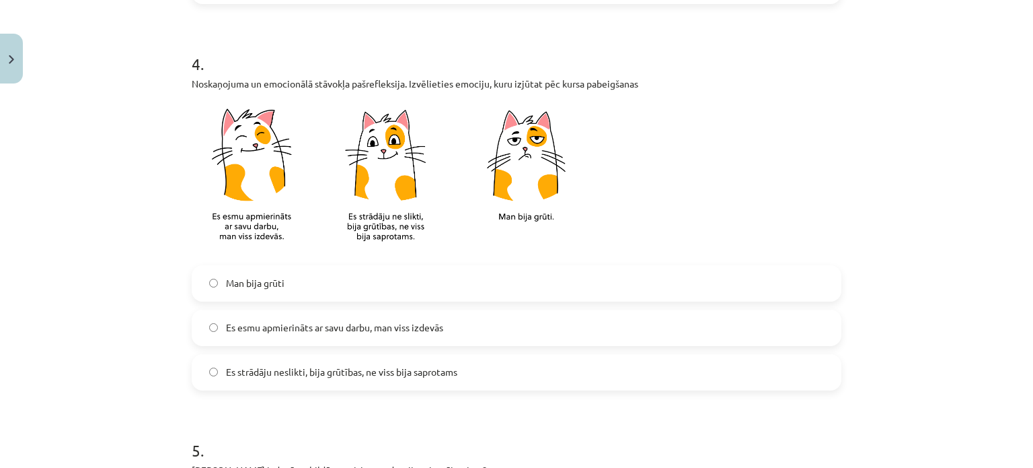
scroll to position [784, 0]
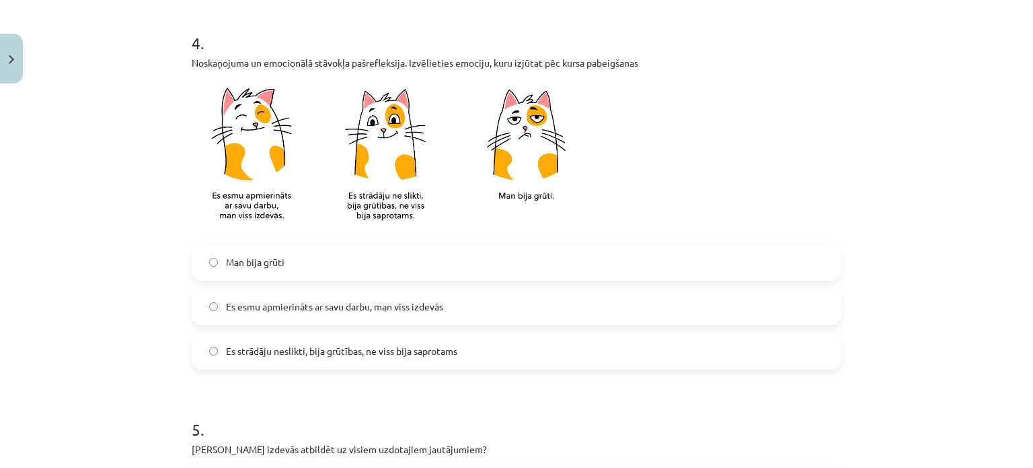
click at [289, 315] on label "Es esmu apmierināts ar savu darbu, man viss izdevās" at bounding box center [516, 307] width 647 height 34
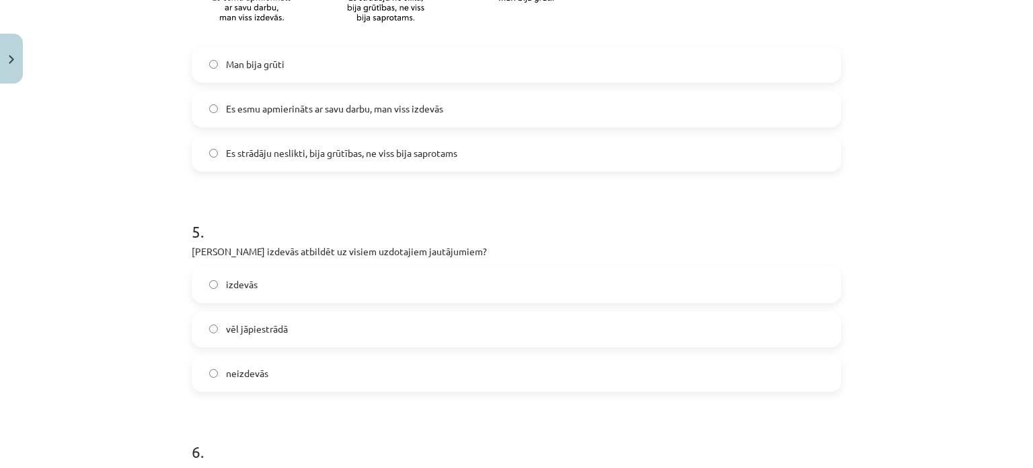
scroll to position [1009, 0]
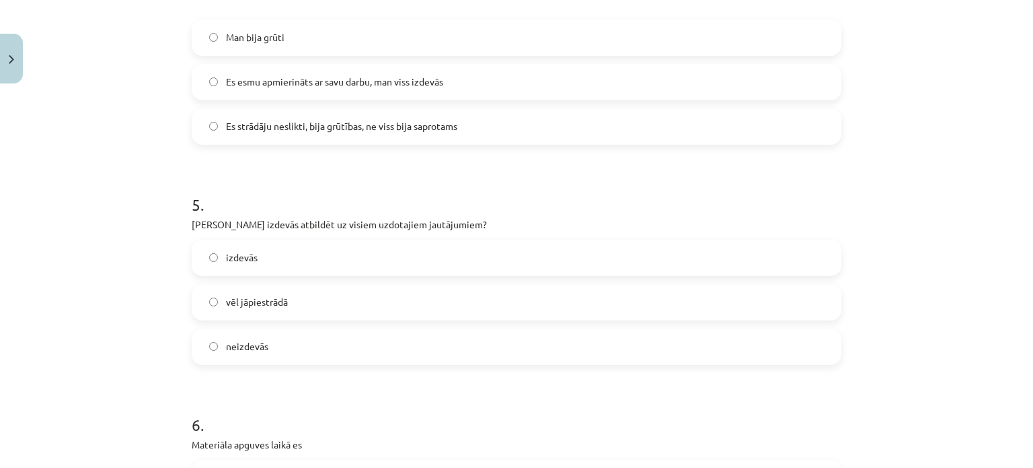
click at [305, 254] on label "izdevās" at bounding box center [516, 258] width 647 height 34
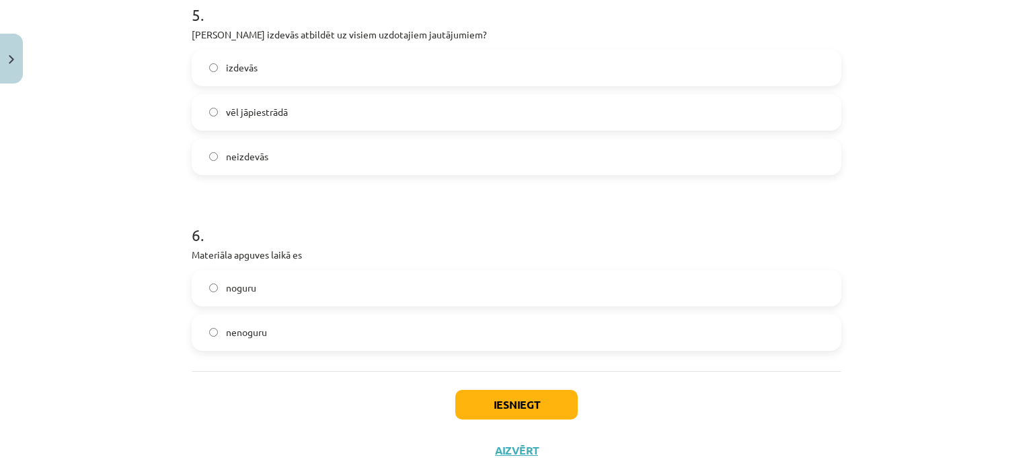
scroll to position [1237, 0]
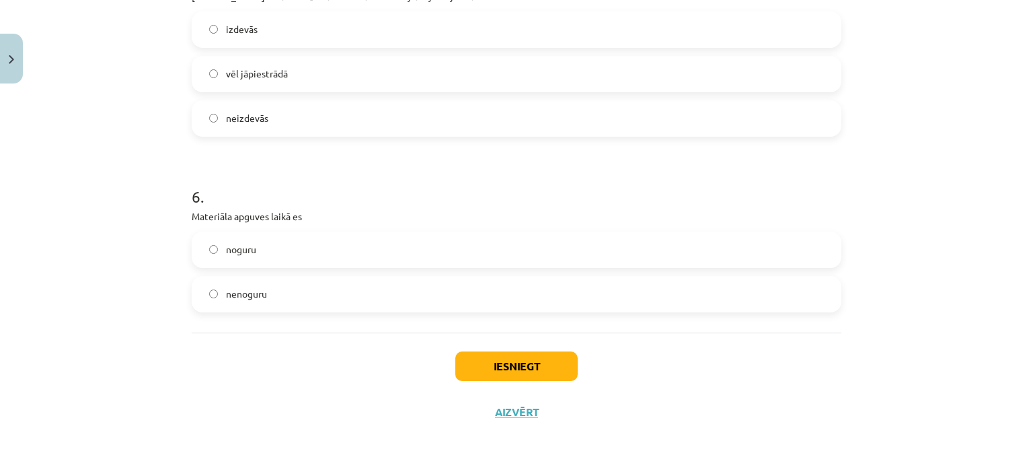
click at [351, 278] on label "nenoguru" at bounding box center [516, 294] width 647 height 34
click at [467, 359] on button "Iesniegt" at bounding box center [516, 366] width 122 height 30
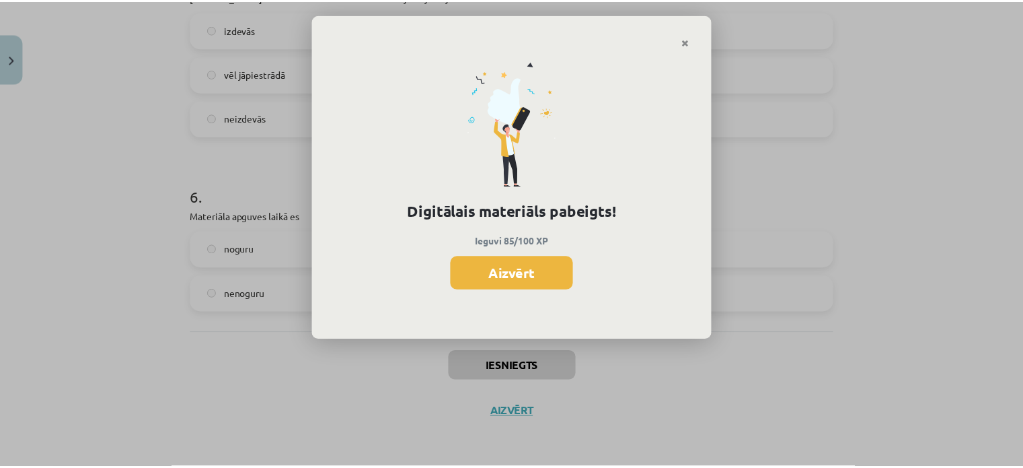
scroll to position [333, 0]
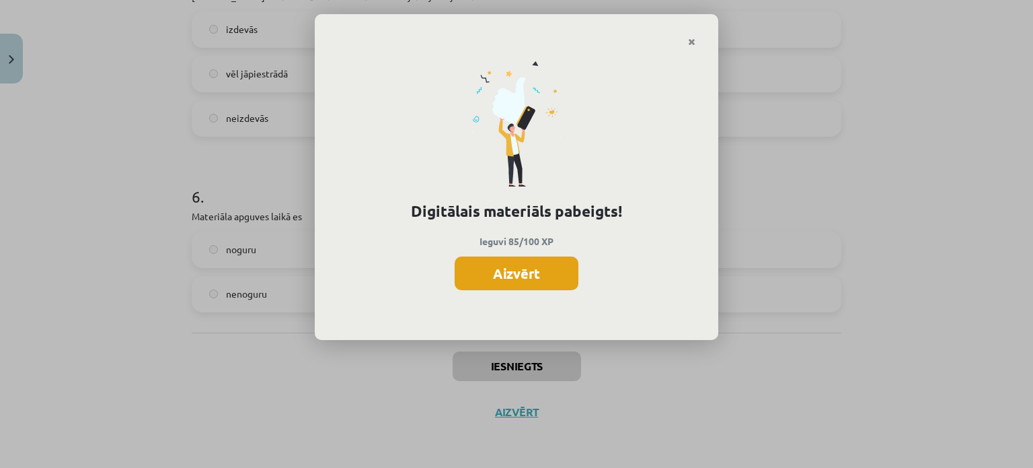
click at [506, 279] on button "Aizvērt" at bounding box center [517, 273] width 124 height 34
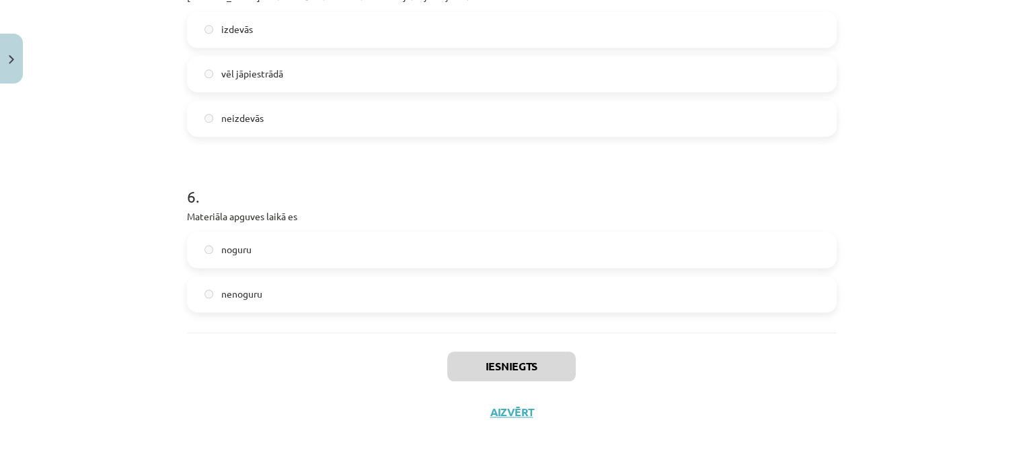
scroll to position [445, 0]
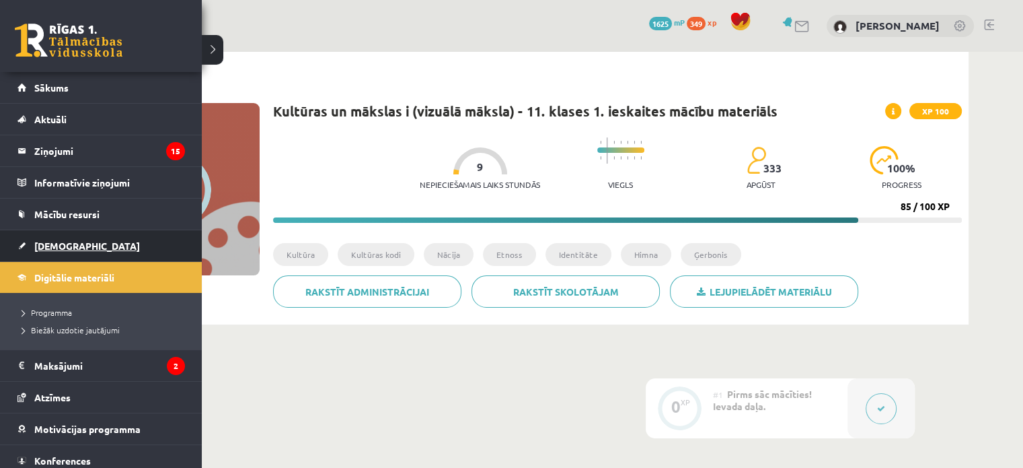
click at [74, 244] on span "[DEMOGRAPHIC_DATA]" at bounding box center [87, 245] width 106 height 12
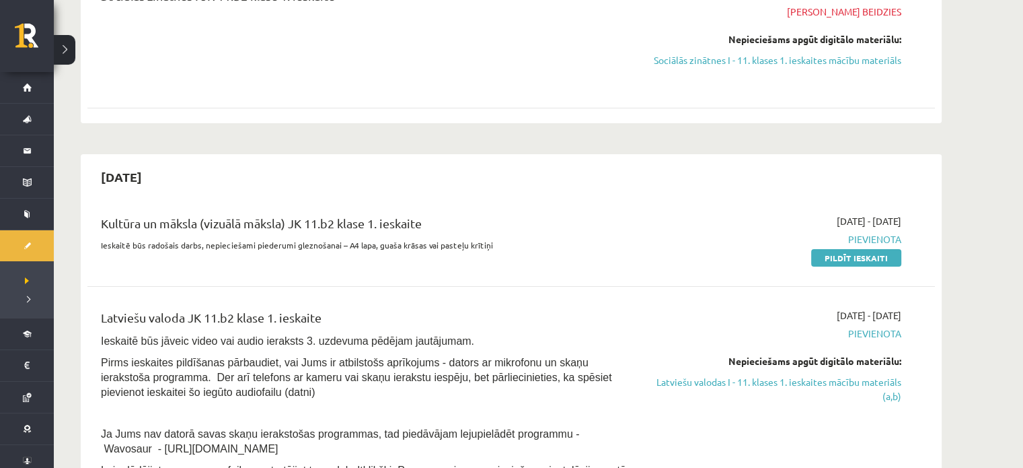
scroll to position [224, 0]
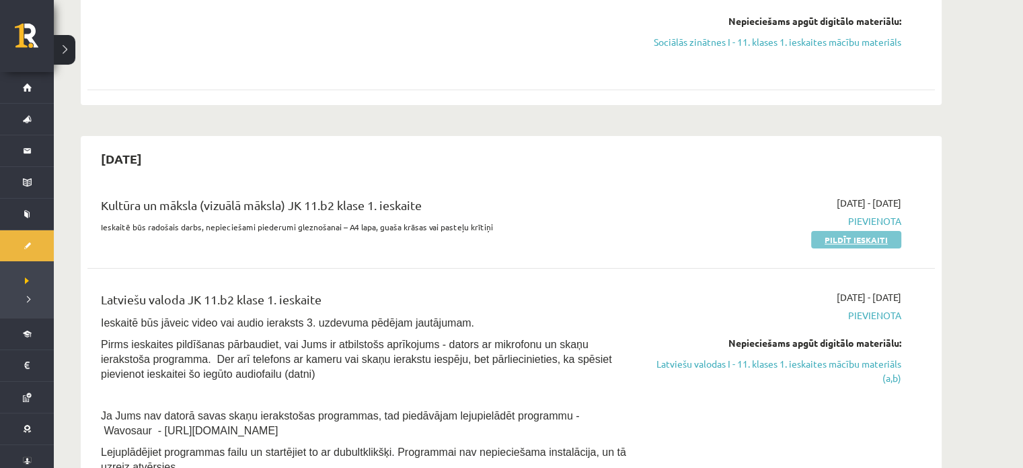
click at [882, 241] on link "Pildīt ieskaiti" at bounding box center [856, 239] width 90 height 17
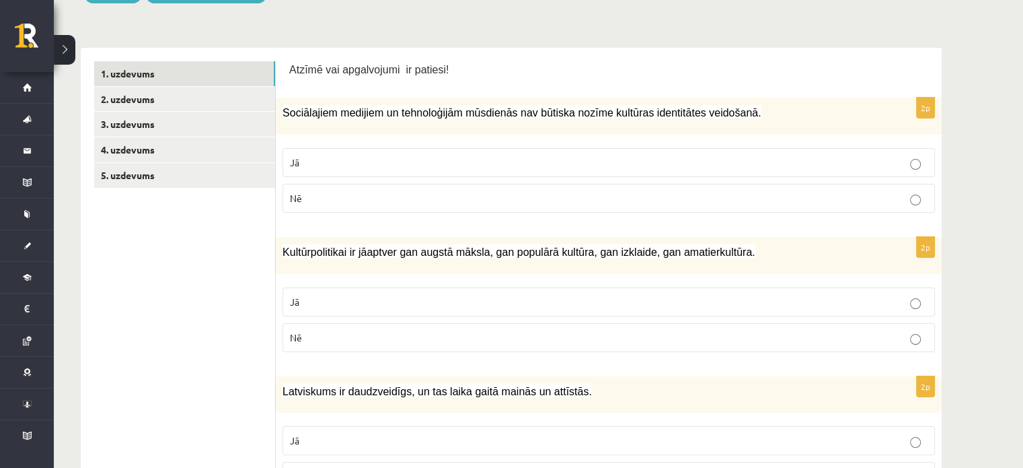
scroll to position [224, 0]
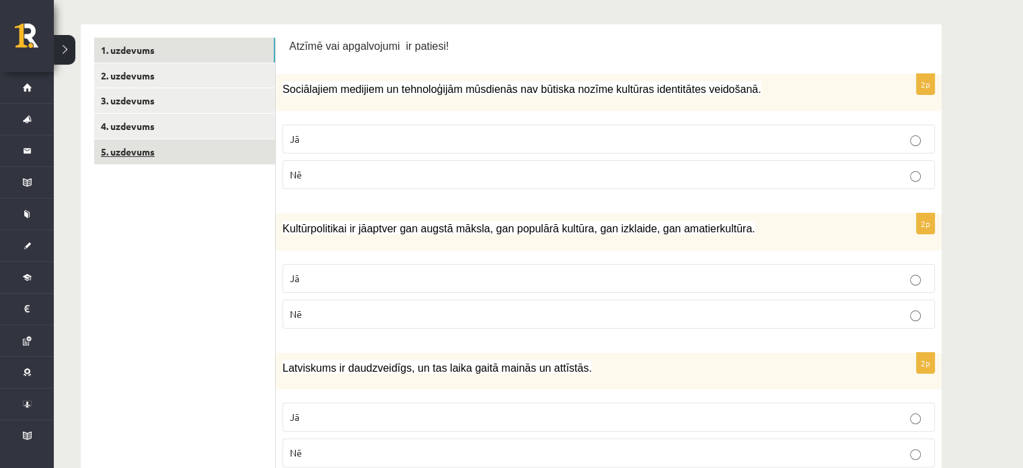
click at [164, 150] on link "5. uzdevums" at bounding box center [184, 151] width 181 height 25
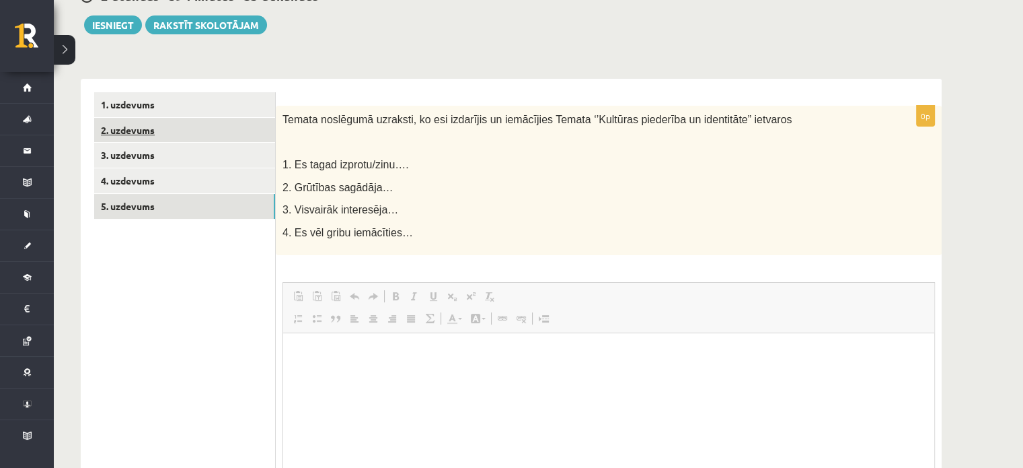
scroll to position [0, 0]
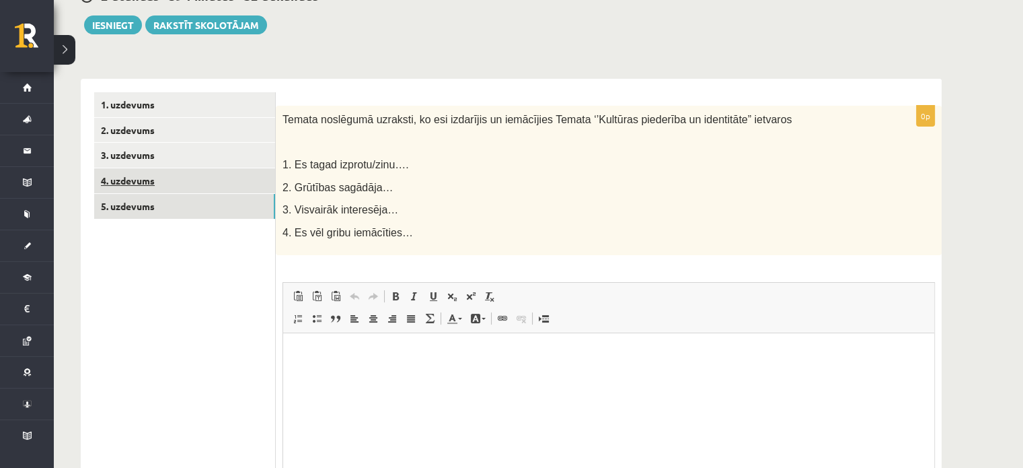
click at [118, 182] on link "4. uzdevums" at bounding box center [184, 180] width 181 height 25
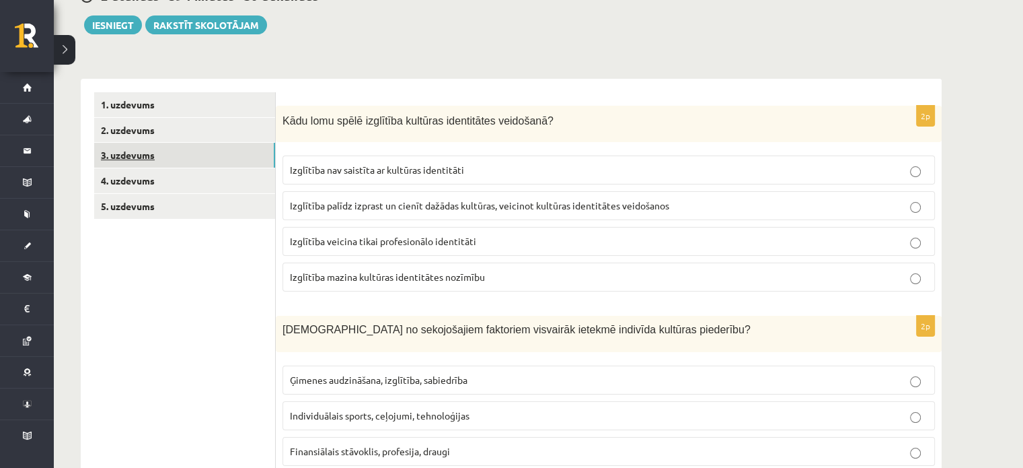
click at [143, 161] on link "3. uzdevums" at bounding box center [184, 155] width 181 height 25
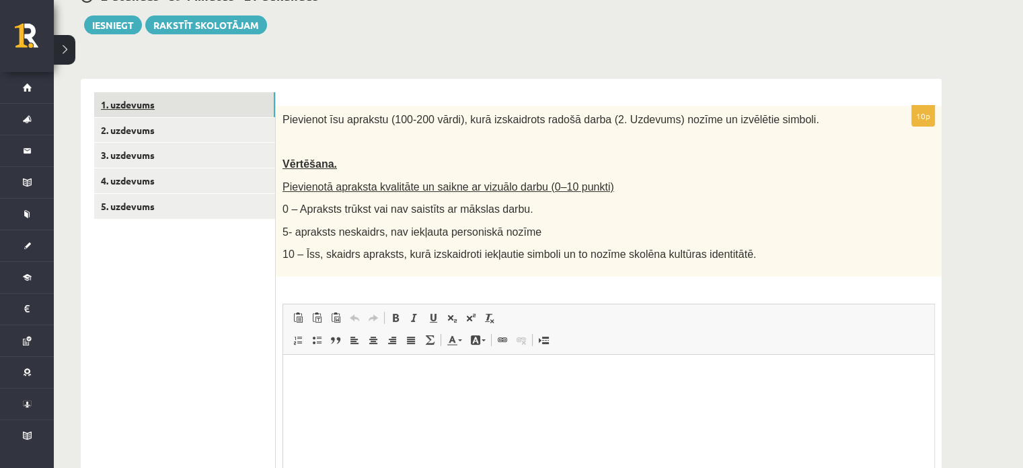
click at [146, 108] on link "1. uzdevums" at bounding box center [184, 104] width 181 height 25
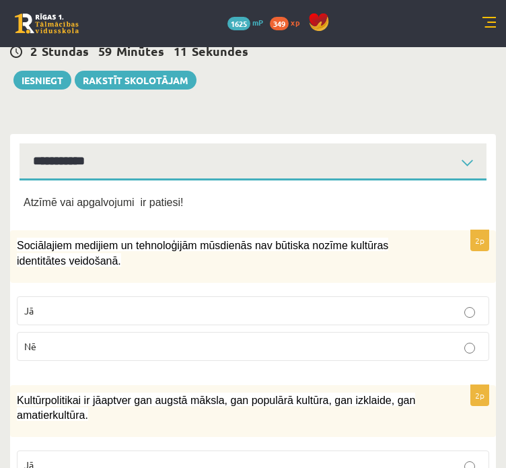
scroll to position [57, 0]
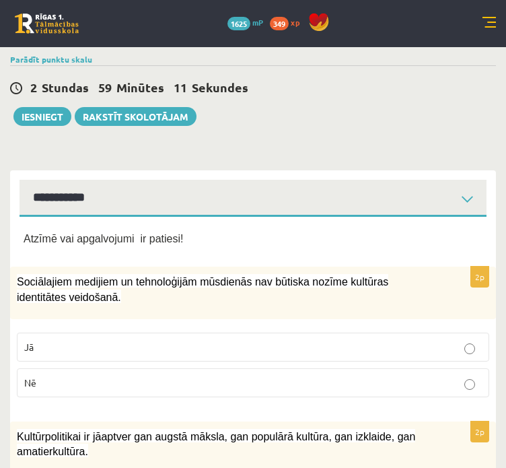
click at [106, 176] on div "**********" at bounding box center [253, 193] width 486 height 46
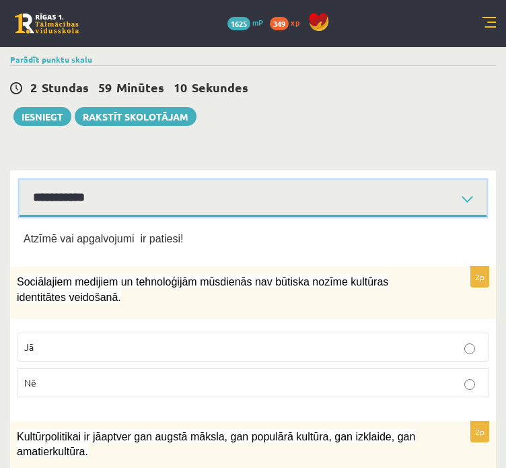
click at [99, 211] on select "**********" at bounding box center [253, 198] width 467 height 37
select select "**********"
click at [20, 180] on select "**********" at bounding box center [253, 198] width 467 height 37
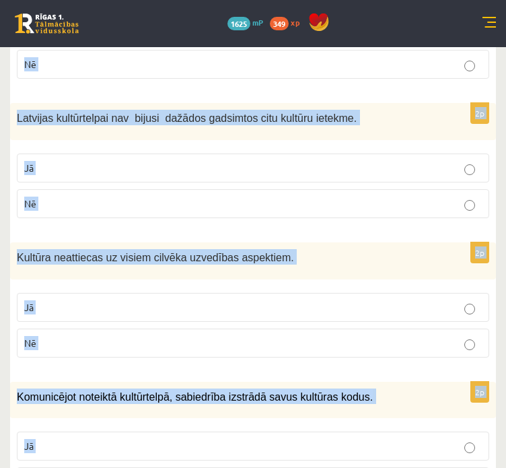
scroll to position [2046, 0]
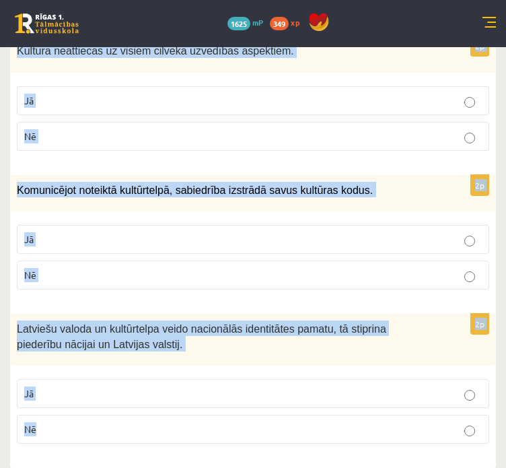
drag, startPoint x: 13, startPoint y: 166, endPoint x: 478, endPoint y: 443, distance: 541.2
copy form "Loremipsumd sitametc ad elitseddoeiu temporinc utl etdolor magnaa enimadmi veni…"
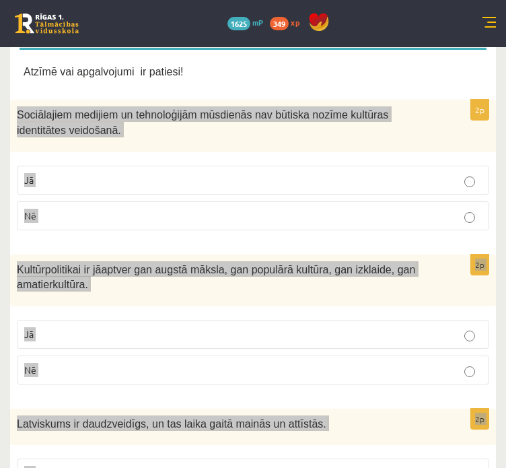
scroll to position [224, 0]
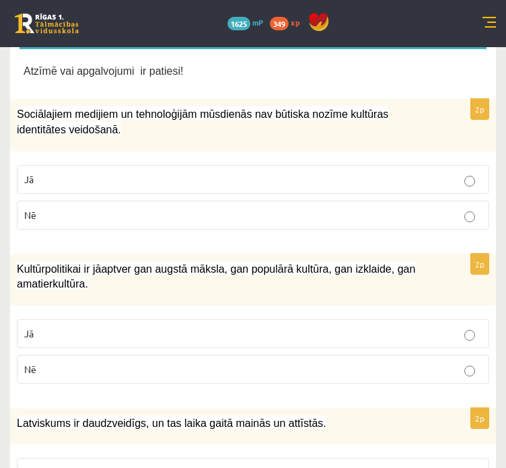
click at [373, 76] on p "Atzīmē vai apgalvojumi ir patiesi!" at bounding box center [253, 70] width 459 height 15
click at [322, 209] on p "Nē" at bounding box center [252, 215] width 457 height 14
click at [285, 326] on p "Jā" at bounding box center [252, 333] width 457 height 14
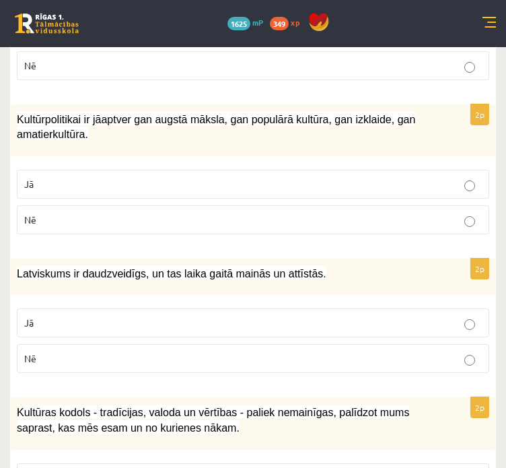
scroll to position [448, 0]
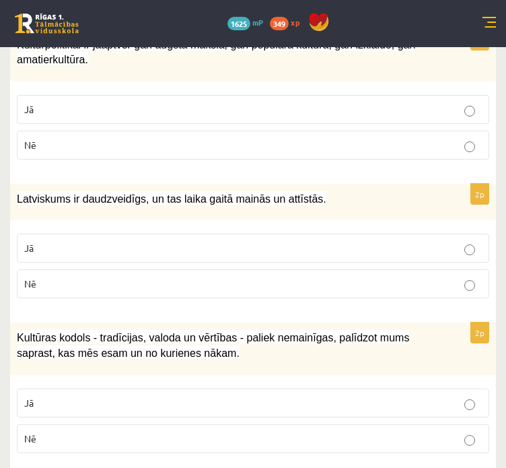
click at [280, 237] on label "Jā" at bounding box center [253, 247] width 472 height 29
click at [454, 390] on label "Jā" at bounding box center [253, 402] width 472 height 29
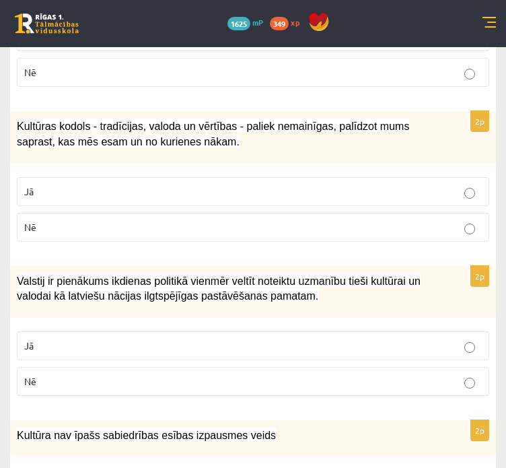
scroll to position [673, 0]
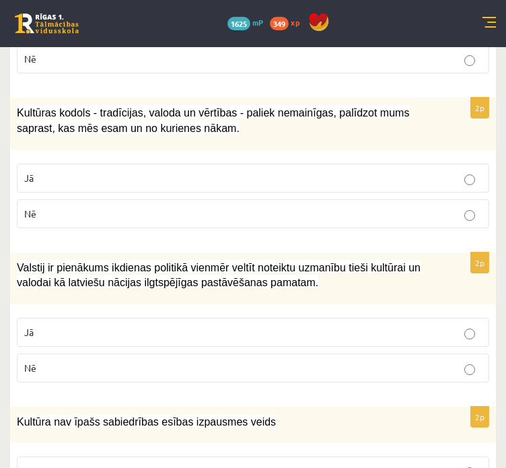
click at [460, 320] on label "Jā" at bounding box center [253, 332] width 472 height 29
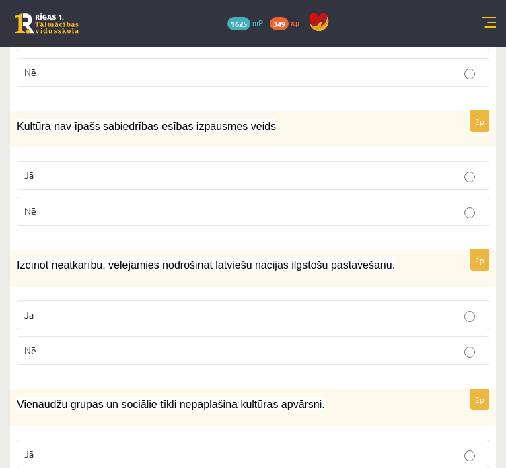
scroll to position [1009, 0]
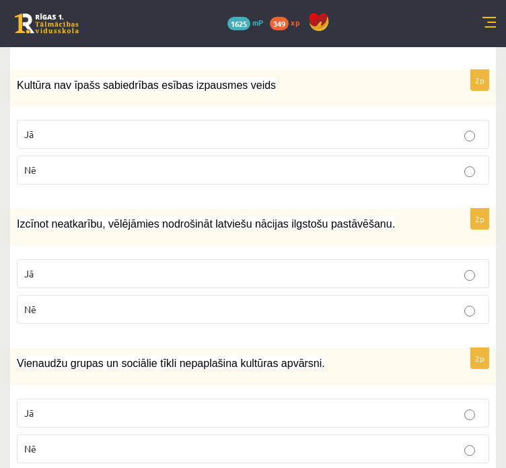
click at [62, 163] on p "Nē" at bounding box center [252, 170] width 457 height 14
click at [148, 268] on p "Jā" at bounding box center [252, 273] width 457 height 14
click at [57, 443] on p "Nē" at bounding box center [252, 448] width 457 height 14
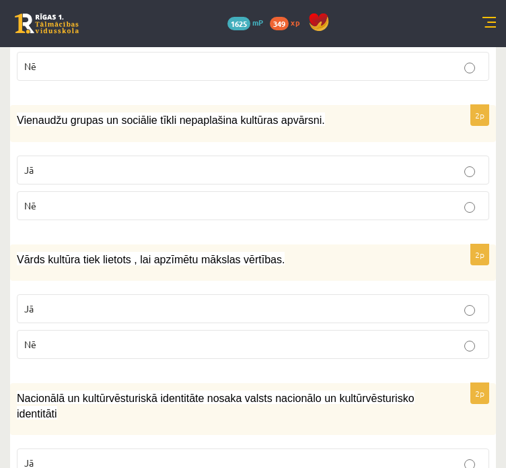
scroll to position [1345, 0]
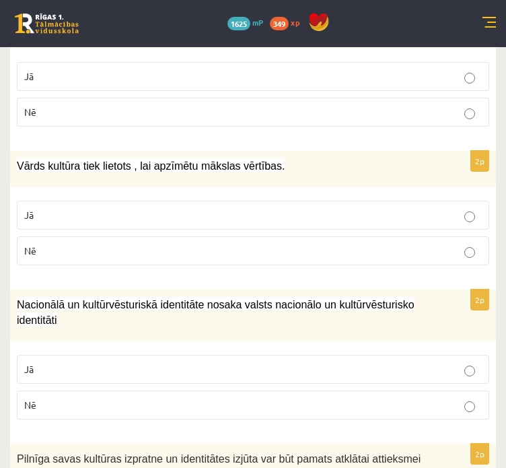
click at [39, 209] on p "Jā" at bounding box center [252, 215] width 457 height 14
click at [237, 362] on p "Jā" at bounding box center [252, 369] width 457 height 14
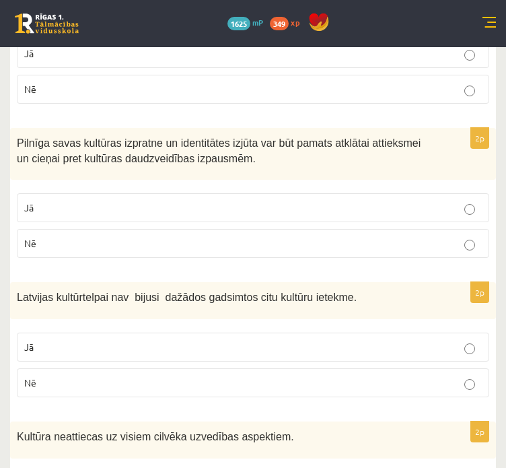
scroll to position [1682, 0]
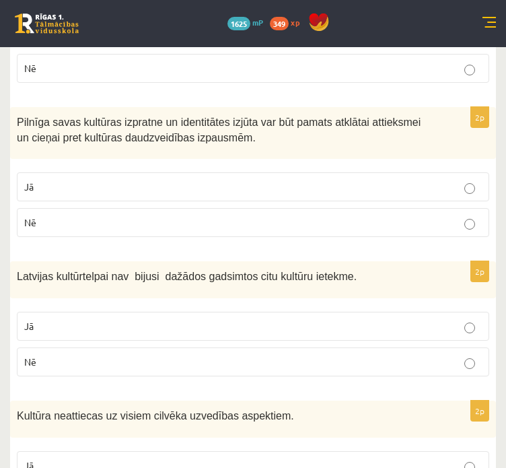
click at [467, 357] on label "Nē" at bounding box center [253, 361] width 472 height 29
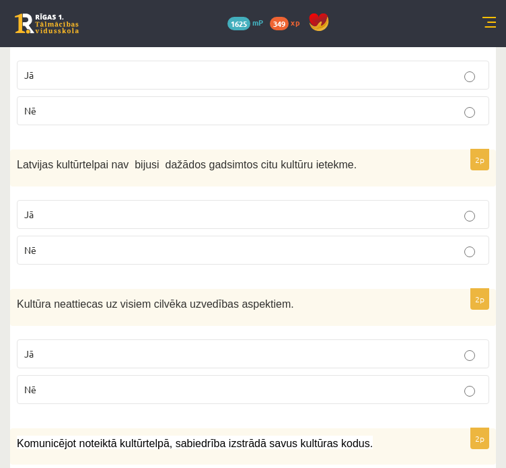
click at [475, 346] on p "Jā" at bounding box center [252, 353] width 457 height 14
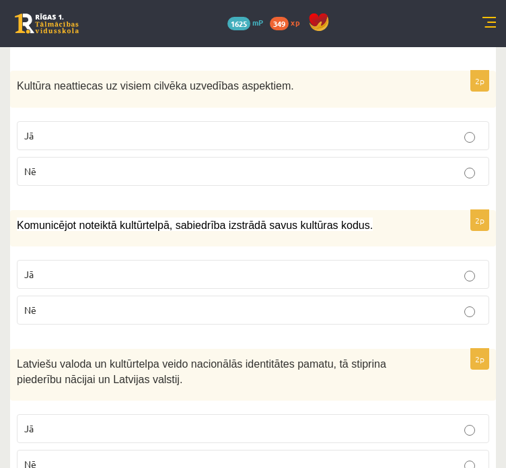
scroll to position [2018, 0]
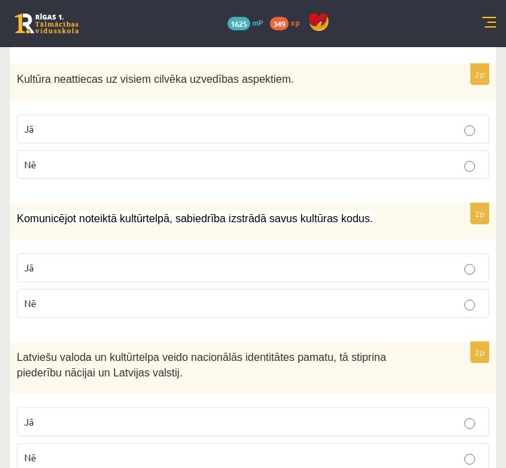
click at [471, 260] on p "Jā" at bounding box center [252, 267] width 457 height 14
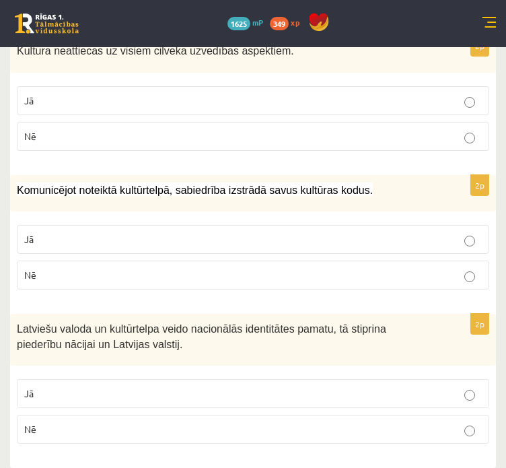
click at [460, 386] on p "Jā" at bounding box center [252, 393] width 457 height 14
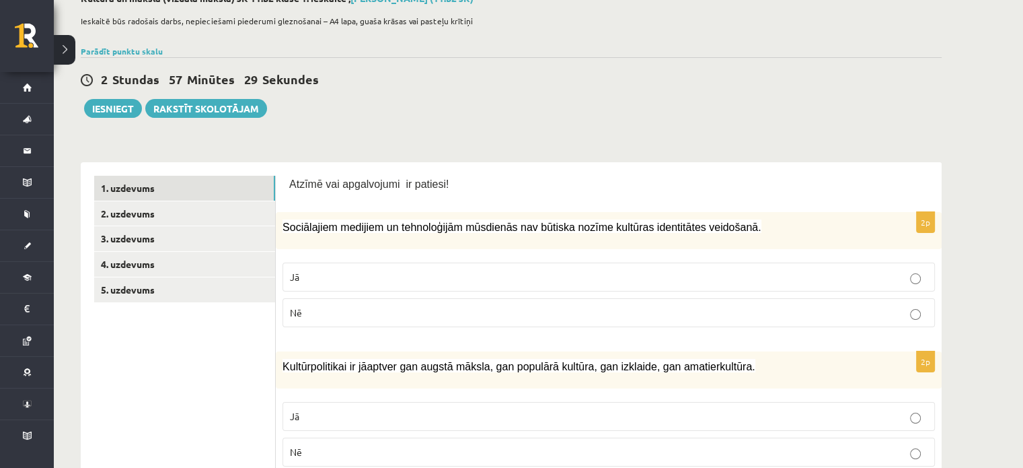
scroll to position [112, 0]
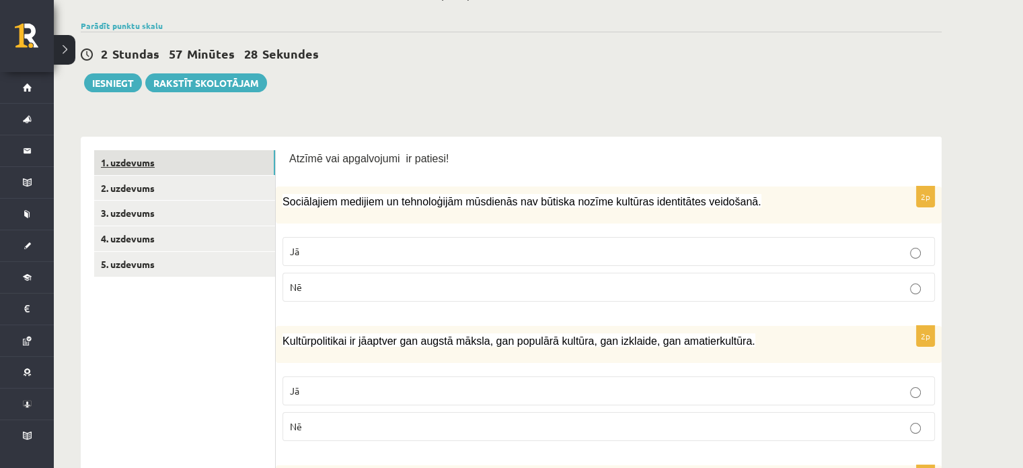
click at [144, 151] on link "1. uzdevums" at bounding box center [184, 162] width 181 height 25
click at [514, 287] on p "Nē" at bounding box center [609, 287] width 638 height 14
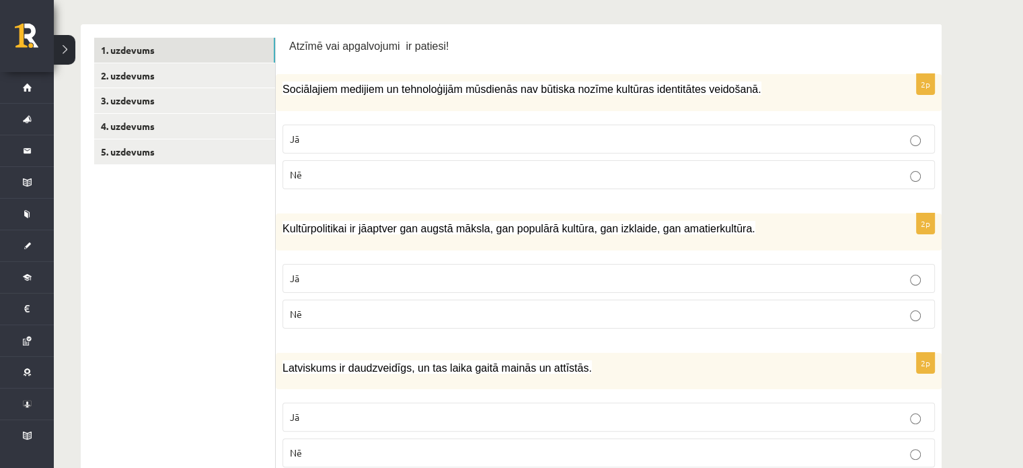
scroll to position [336, 0]
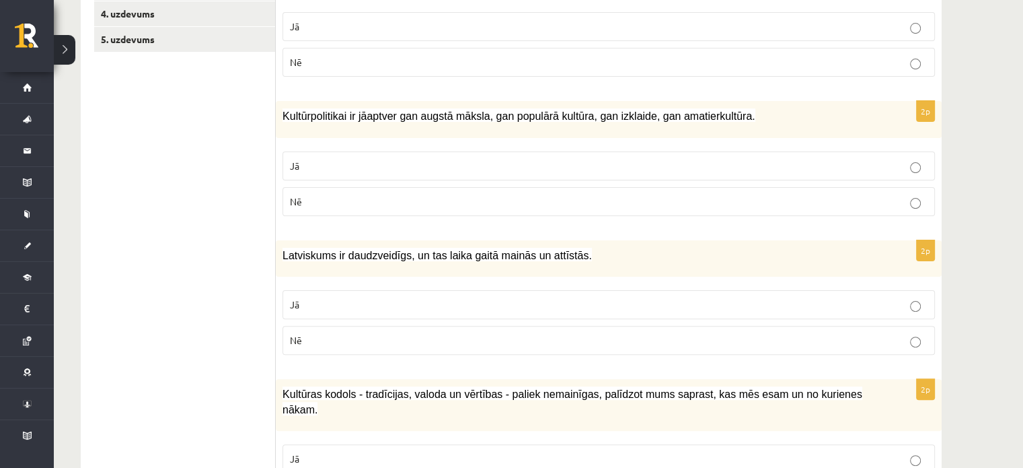
click at [429, 165] on p "Jā" at bounding box center [609, 166] width 638 height 14
click at [768, 300] on p "Jā" at bounding box center [609, 304] width 638 height 14
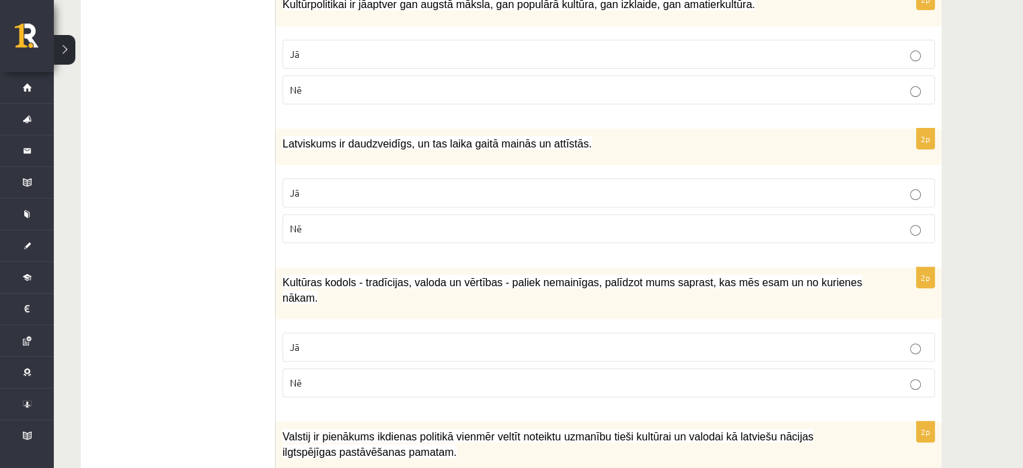
click at [584, 340] on p "Jā" at bounding box center [609, 347] width 638 height 14
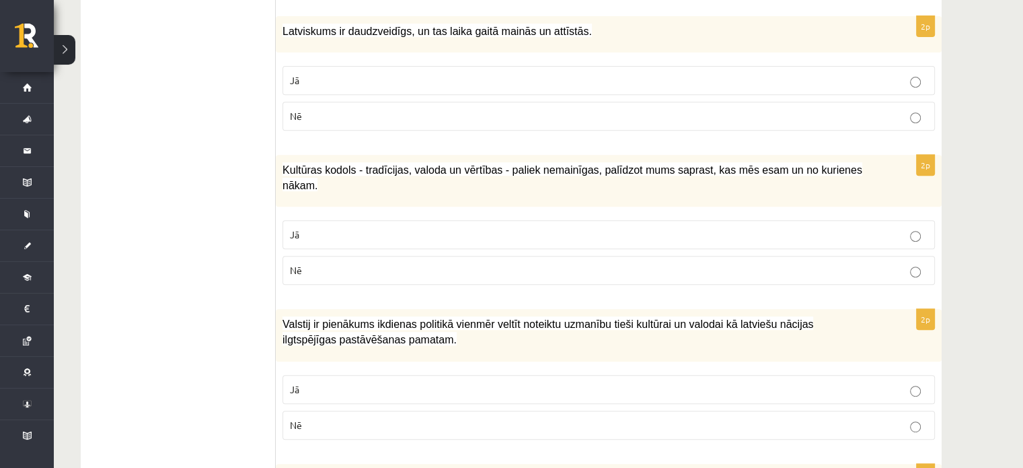
click at [576, 382] on p "Jā" at bounding box center [609, 389] width 638 height 14
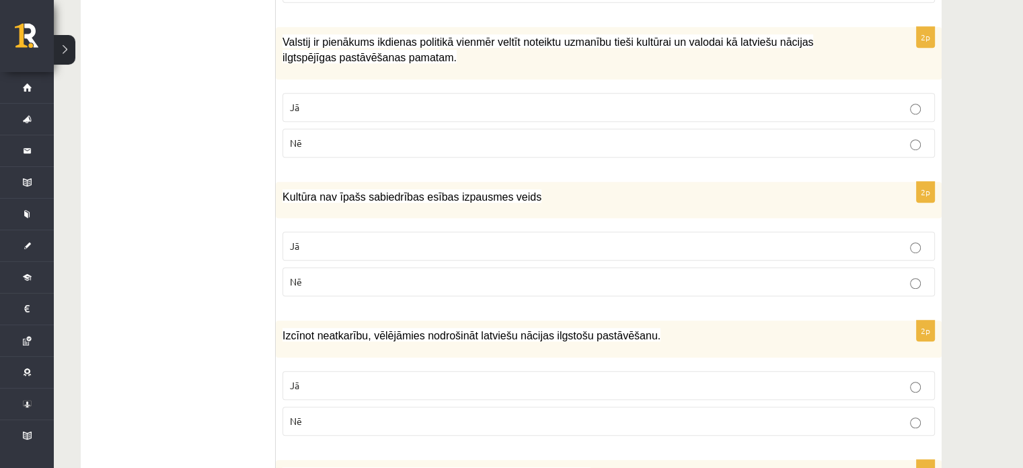
scroll to position [897, 0]
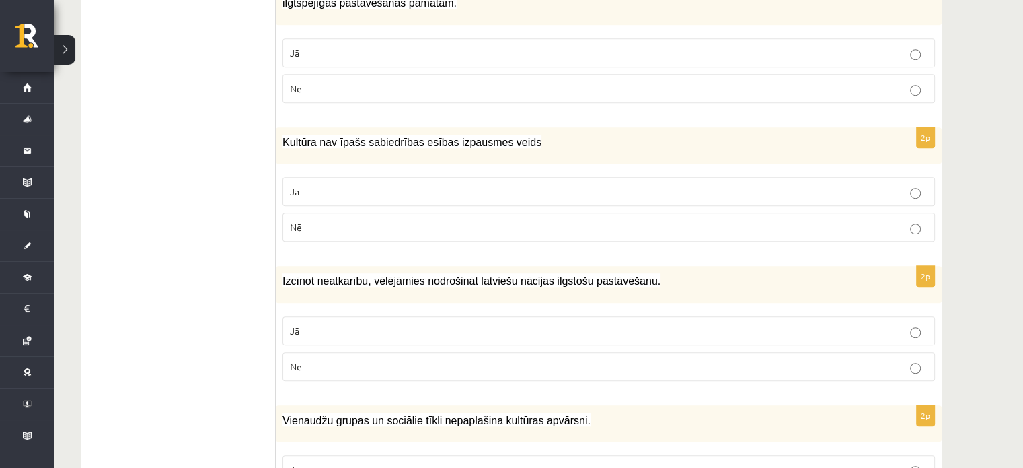
click at [929, 213] on label "Nē" at bounding box center [609, 227] width 653 height 29
click at [907, 324] on p "Jā" at bounding box center [609, 331] width 638 height 14
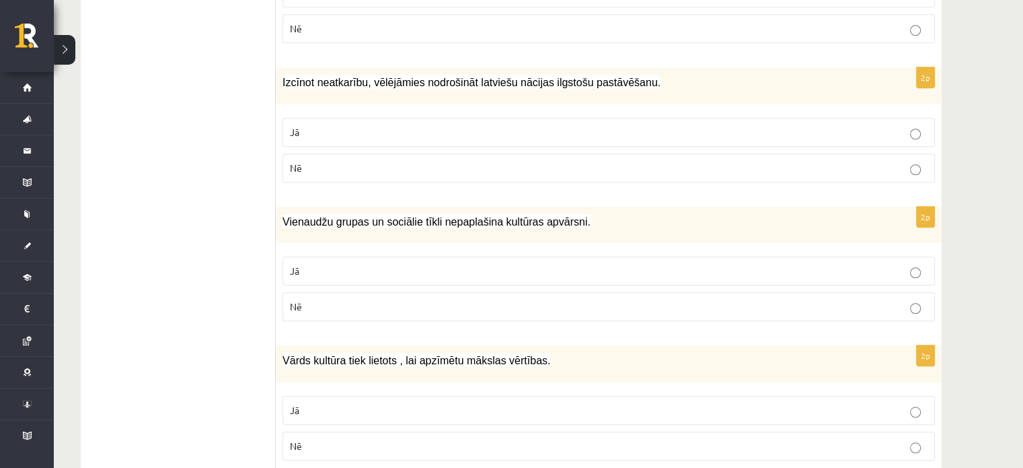
scroll to position [1121, 0]
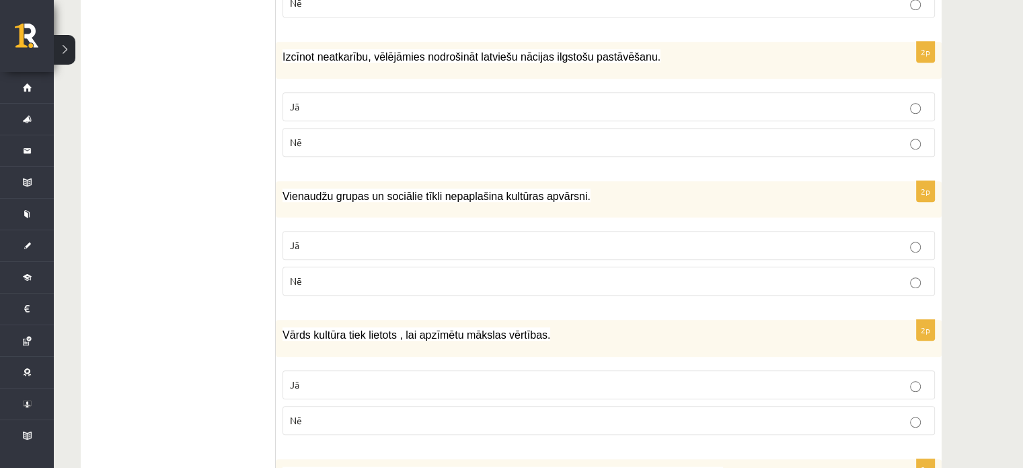
click at [910, 274] on p "Nē" at bounding box center [609, 281] width 638 height 14
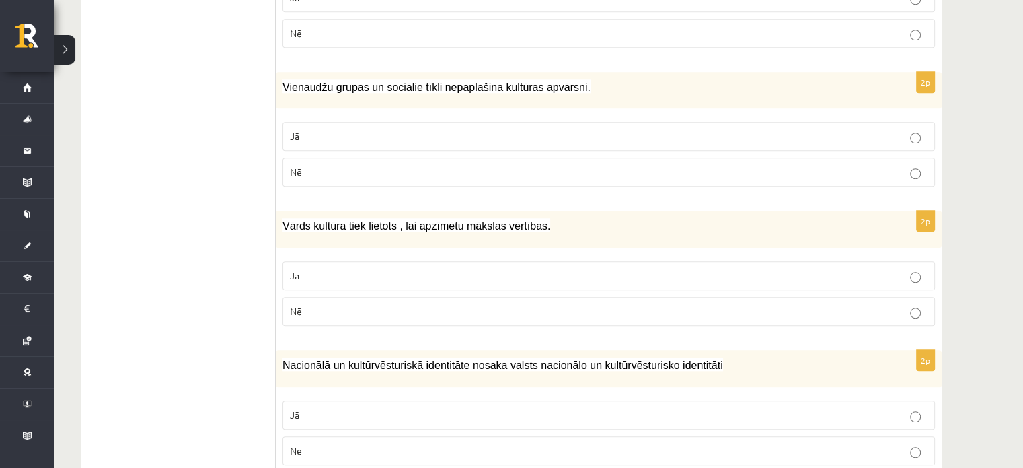
scroll to position [1233, 0]
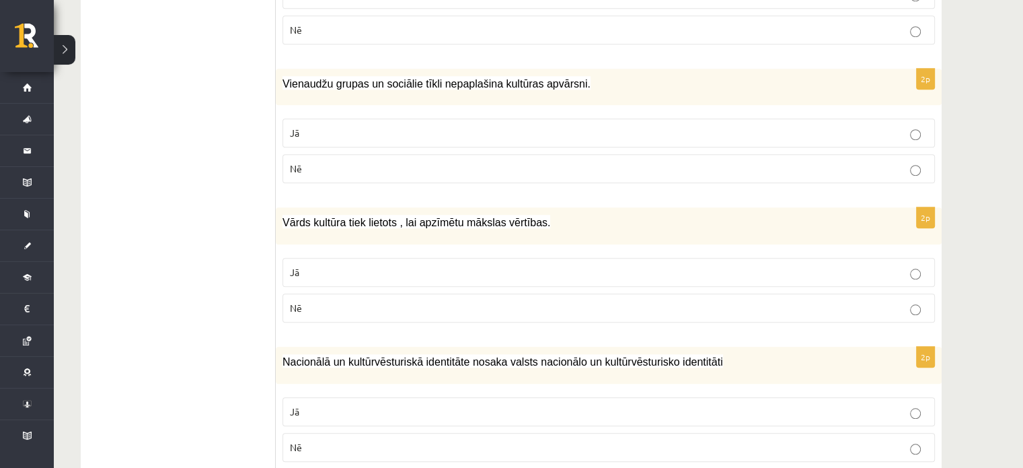
click at [920, 404] on p "Jā" at bounding box center [609, 411] width 638 height 14
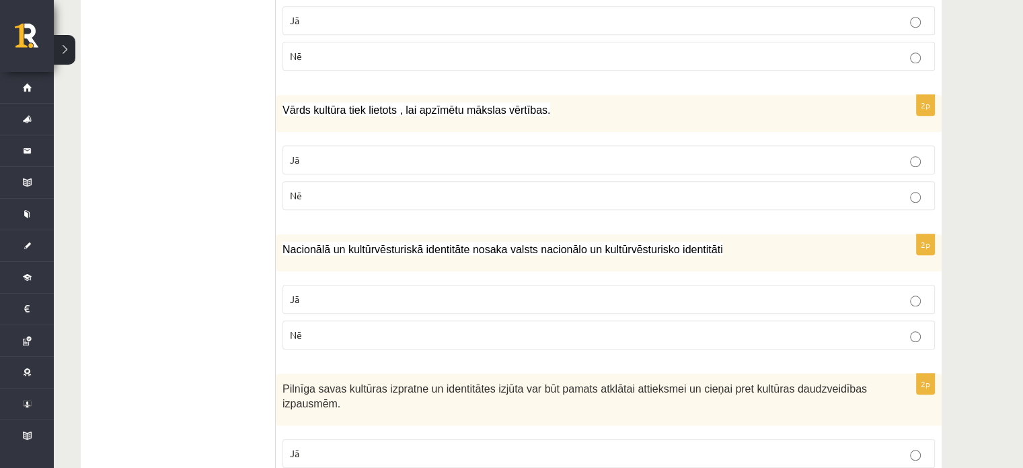
click at [922, 446] on p "Jā" at bounding box center [609, 453] width 638 height 14
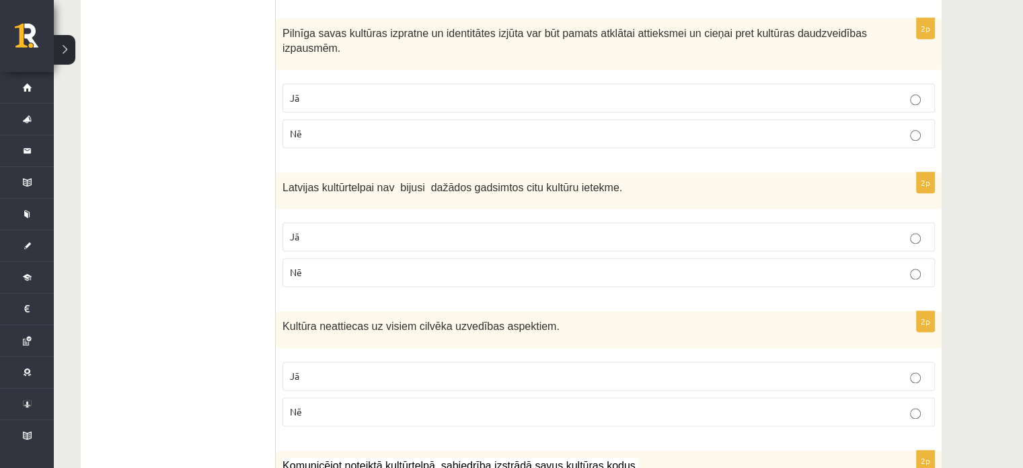
scroll to position [1794, 0]
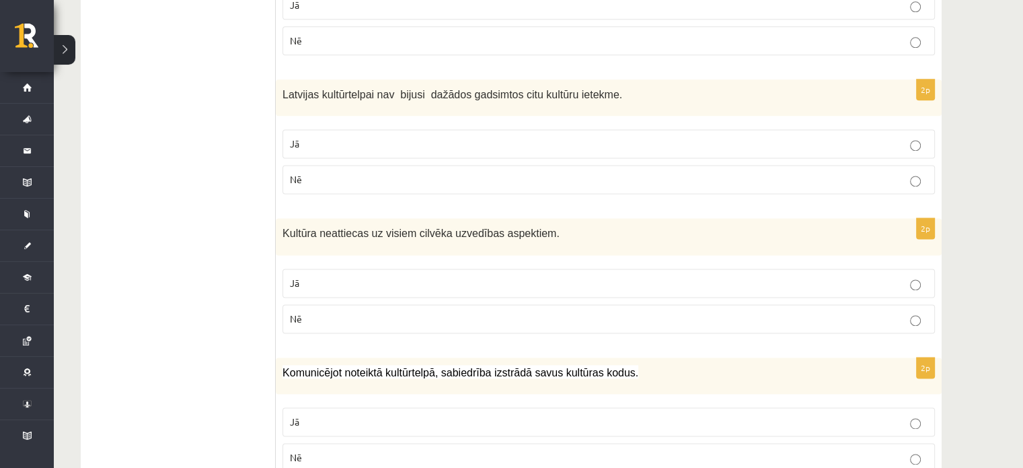
click at [913, 414] on p "Jā" at bounding box center [609, 421] width 638 height 14
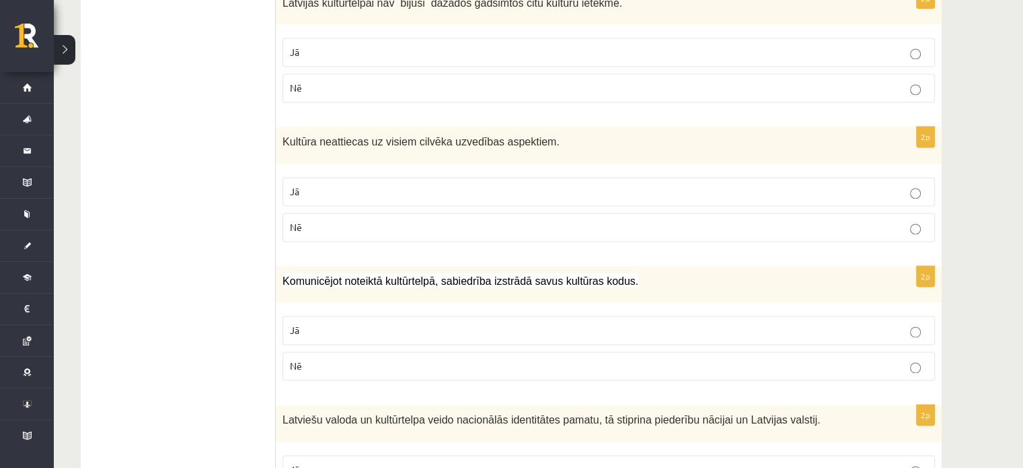
scroll to position [1963, 0]
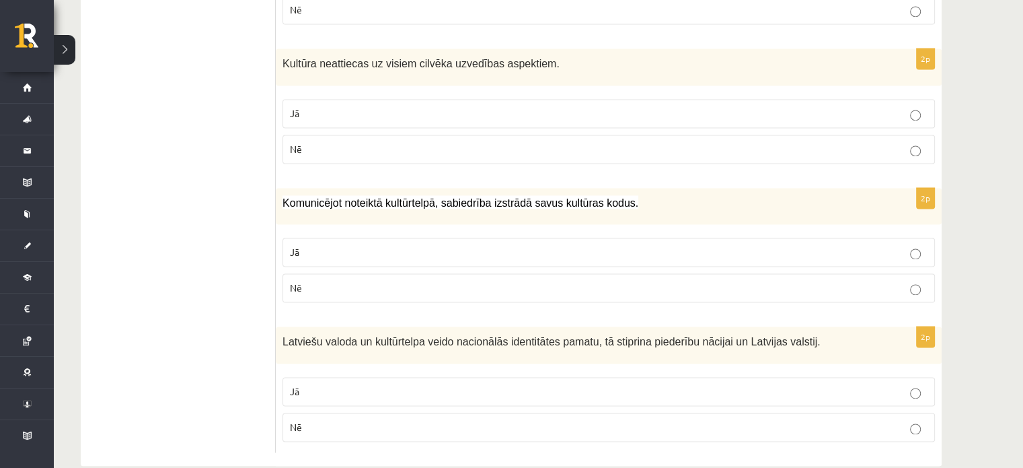
click at [920, 377] on label "Jā" at bounding box center [609, 391] width 653 height 29
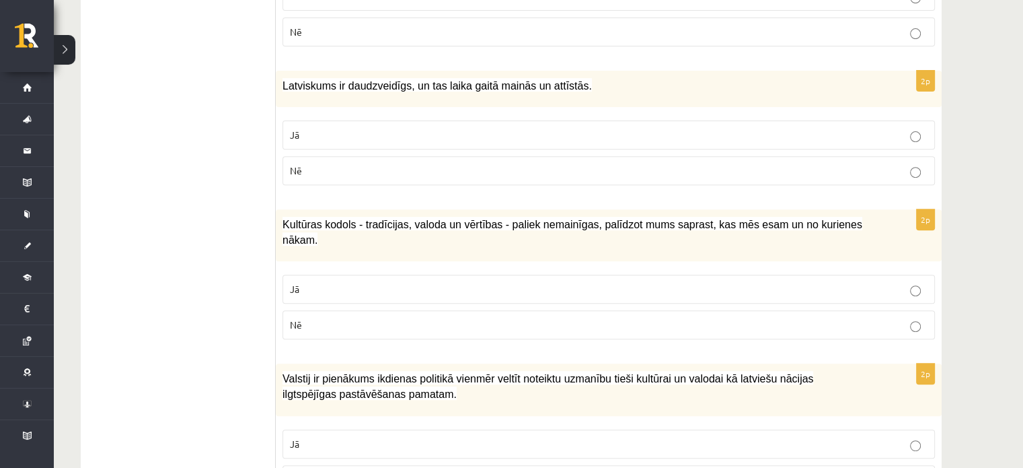
scroll to position [170, 0]
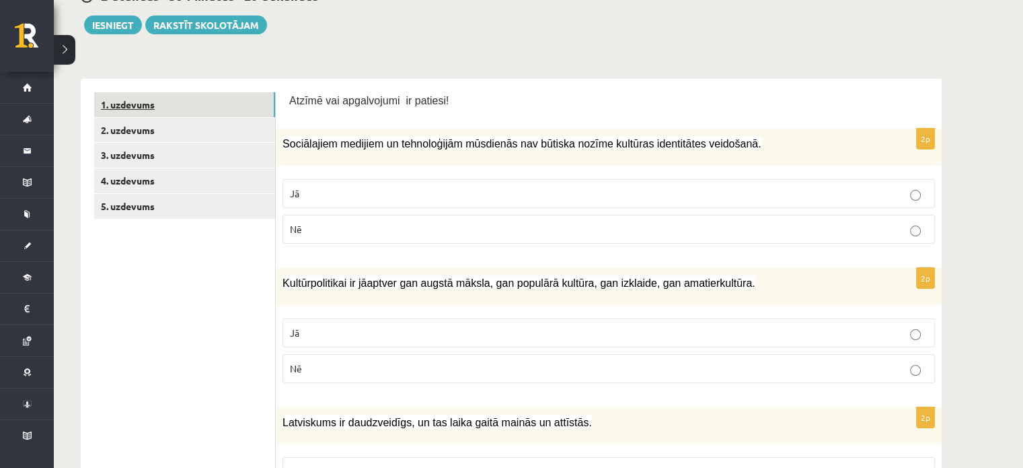
click at [126, 104] on link "1. uzdevums" at bounding box center [184, 104] width 181 height 25
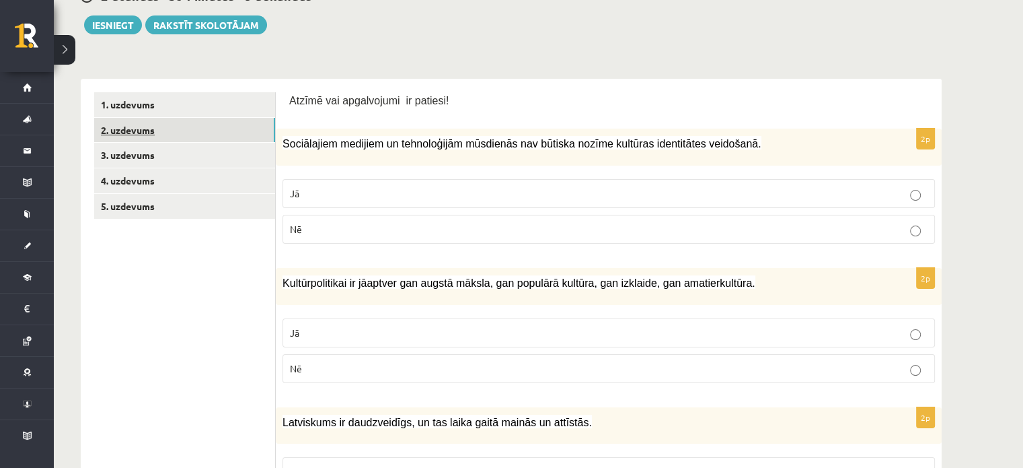
click at [209, 135] on link "2. uzdevums" at bounding box center [184, 130] width 181 height 25
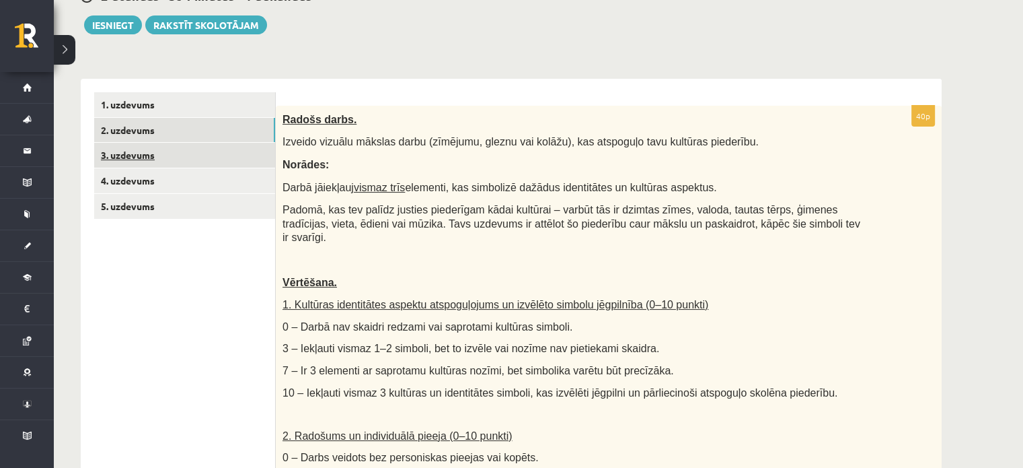
click at [145, 158] on link "3. uzdevums" at bounding box center [184, 155] width 181 height 25
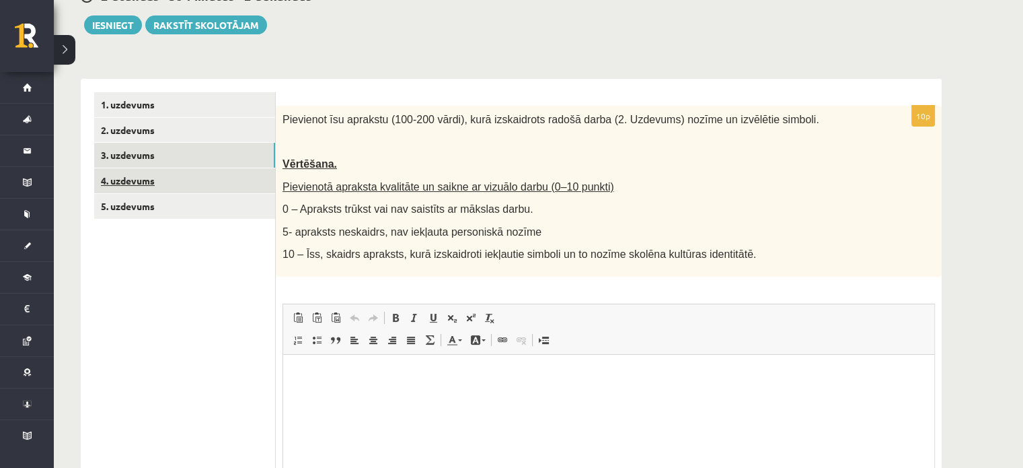
scroll to position [0, 0]
click at [148, 185] on link "4. uzdevums" at bounding box center [184, 180] width 181 height 25
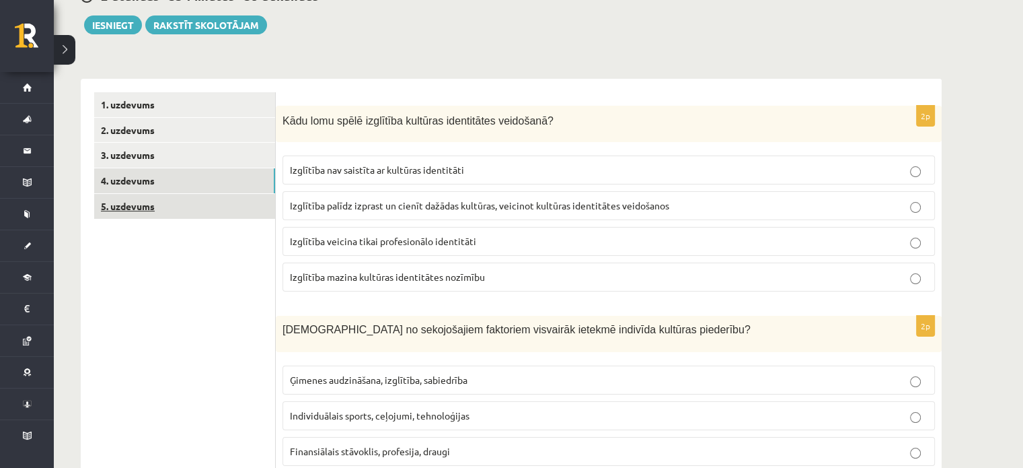
click at [120, 203] on link "5. uzdevums" at bounding box center [184, 206] width 181 height 25
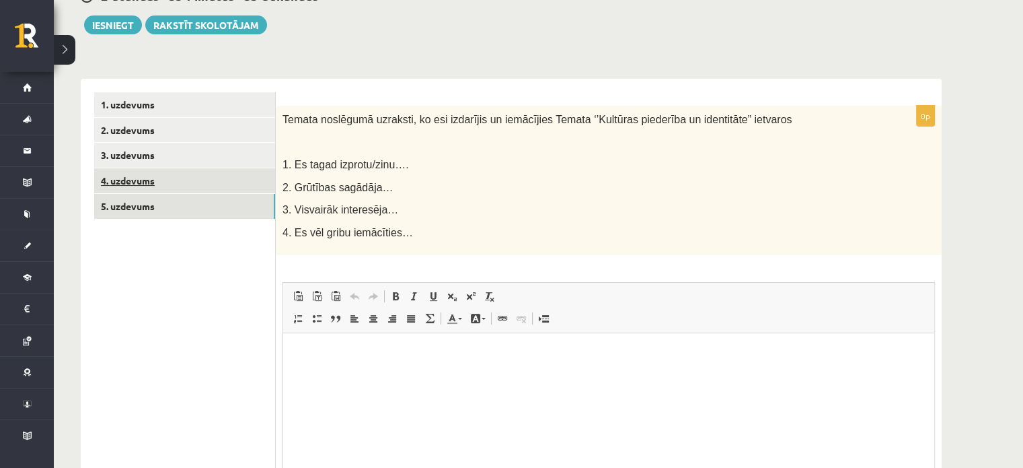
click at [139, 176] on link "4. uzdevums" at bounding box center [184, 180] width 181 height 25
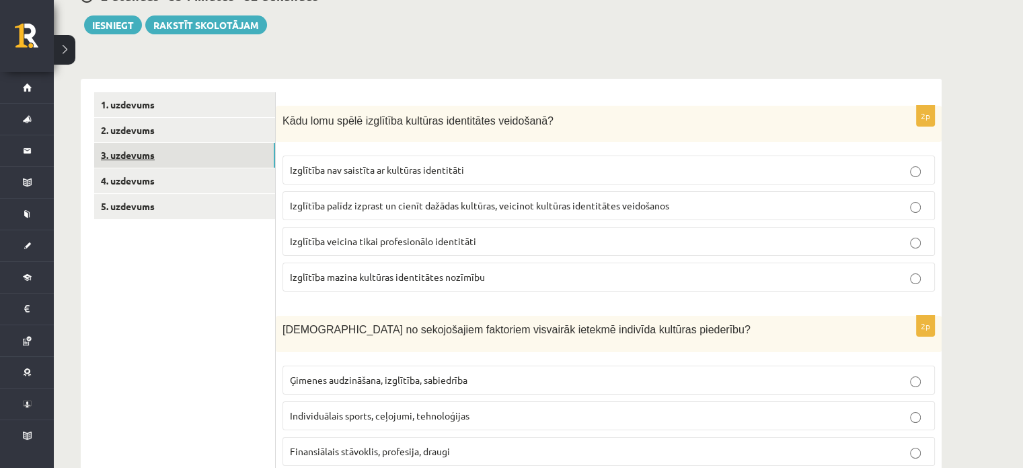
click at [140, 155] on link "3. uzdevums" at bounding box center [184, 155] width 181 height 25
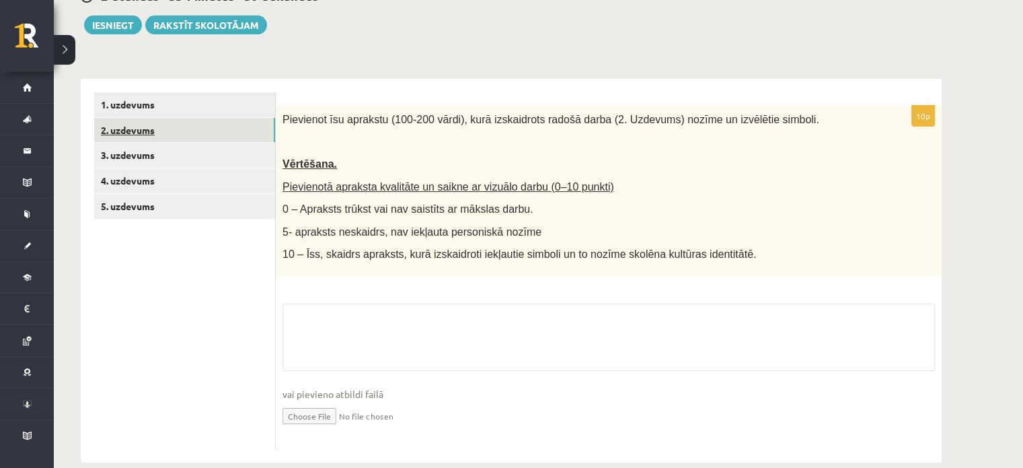
click at [153, 130] on link "2. uzdevums" at bounding box center [184, 130] width 181 height 25
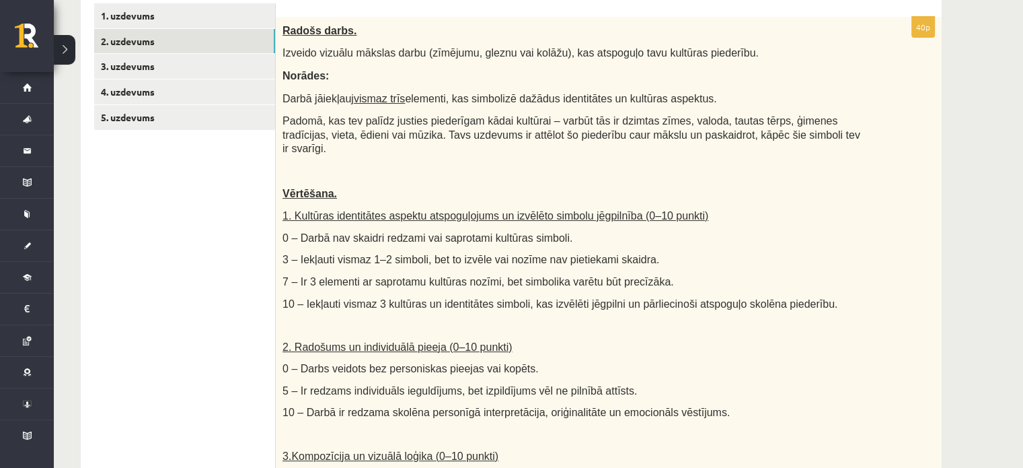
scroll to position [281, 0]
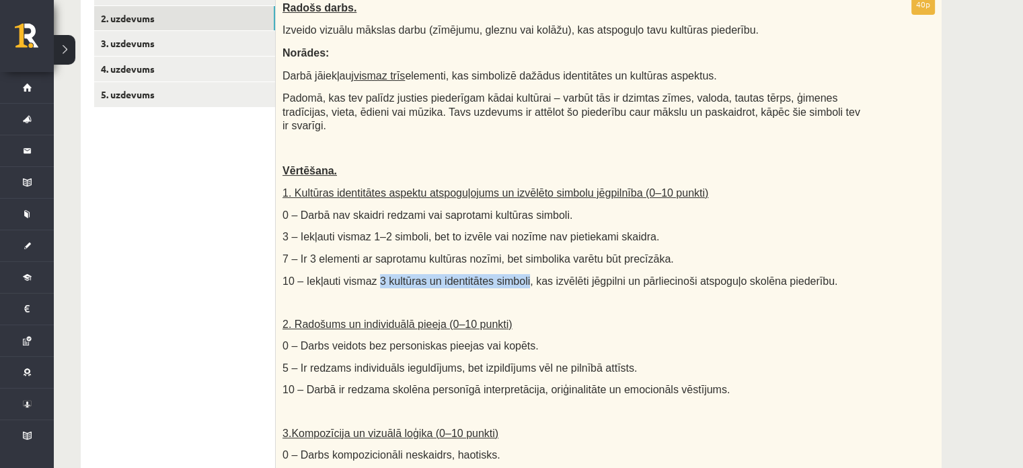
drag, startPoint x: 369, startPoint y: 266, endPoint x: 511, endPoint y: 265, distance: 141.3
click at [511, 275] on span "10 – Iekļauti vismaz 3 kultūras un identitātes simboli, kas izvēlēti jēgpilni u…" at bounding box center [560, 280] width 555 height 11
copy span "3 kultūras un identitātes simboli"
click at [607, 295] on p at bounding box center [575, 301] width 585 height 13
